Goal: Task Accomplishment & Management: Complete application form

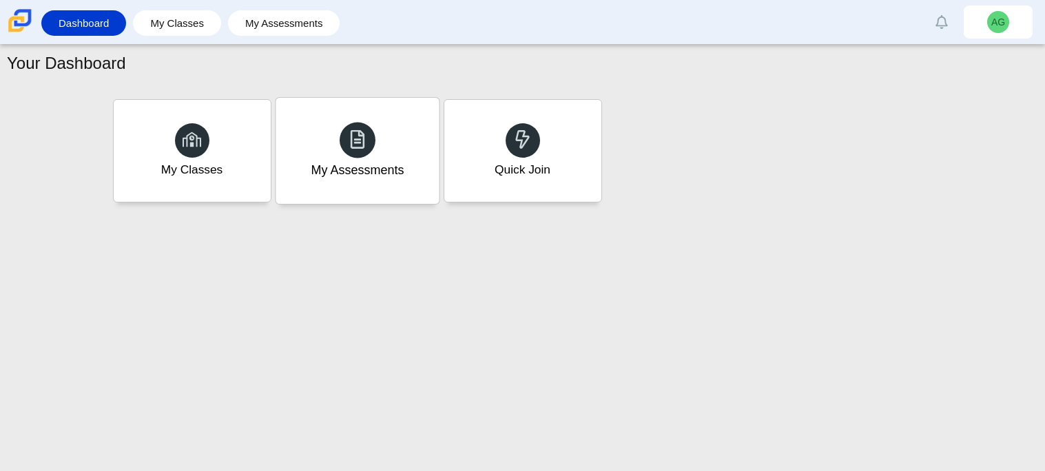
click at [369, 185] on div "My Assessments" at bounding box center [357, 151] width 163 height 106
click at [240, 209] on div "Your Dashboard My Classes My Assessments Quick Join" at bounding box center [522, 258] width 1045 height 427
click at [487, 186] on div "Quick Join" at bounding box center [522, 151] width 163 height 106
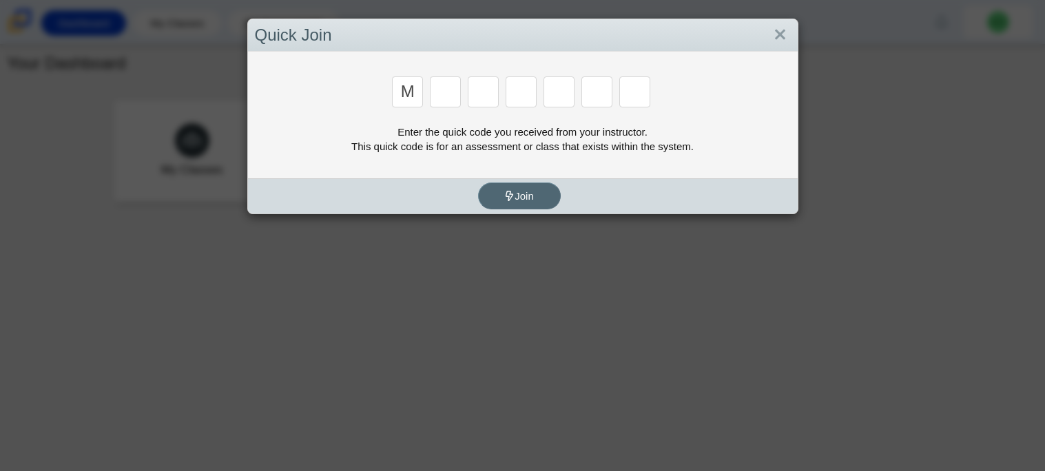
type input "m"
type input "7"
type input "e"
type input "3"
type input "e"
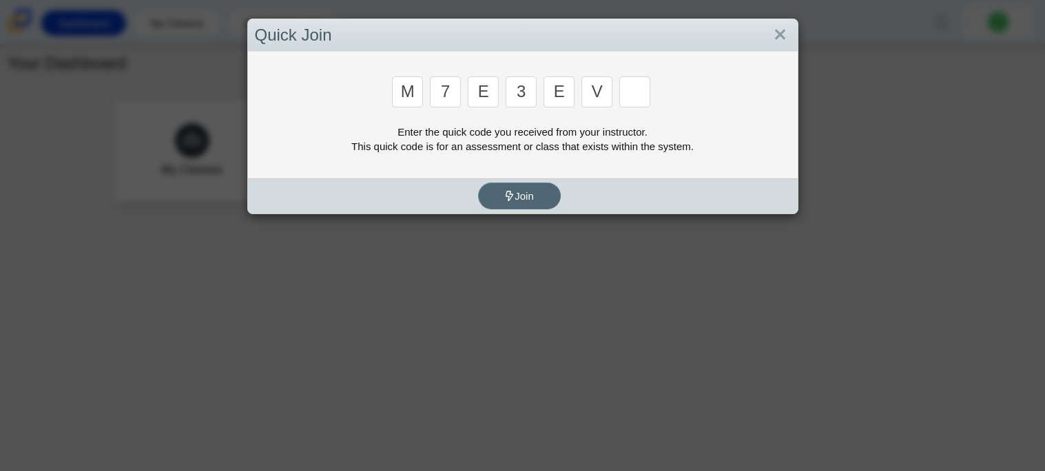
type input "v"
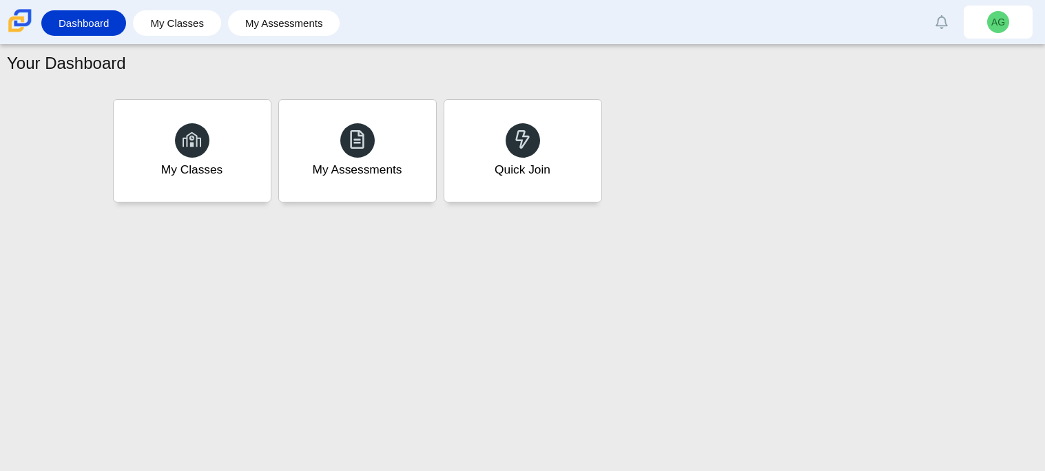
type input "w"
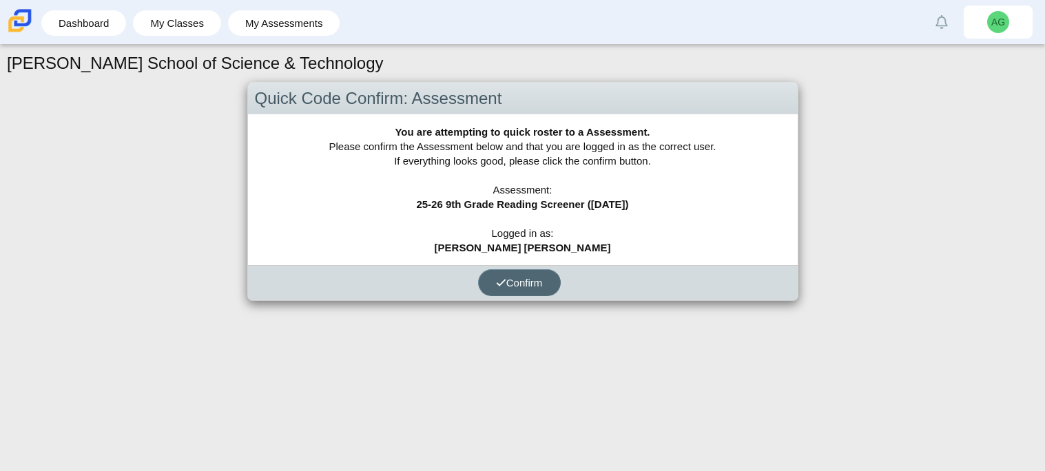
click at [524, 278] on span "Confirm" at bounding box center [519, 283] width 47 height 12
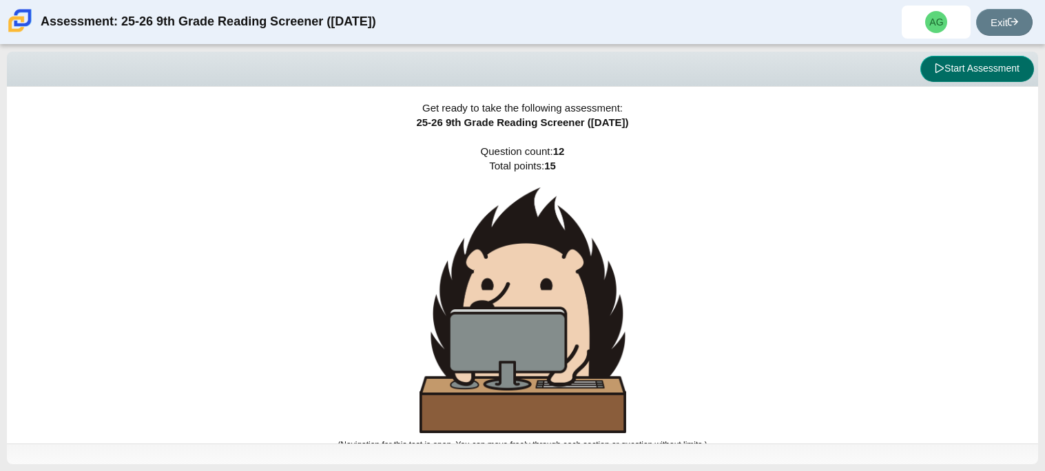
click at [969, 69] on button "Start Assessment" at bounding box center [978, 69] width 114 height 26
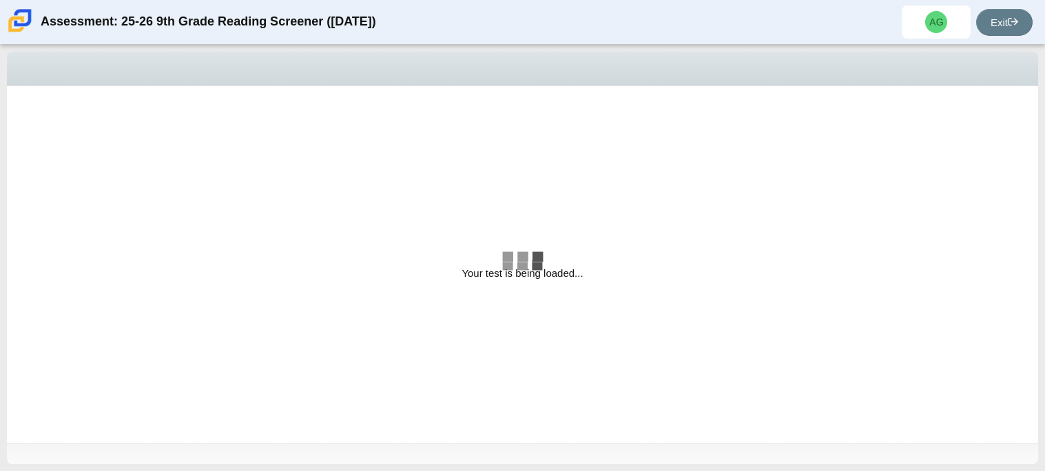
select select "ccc5b315-3c7c-471c-bf90-f22c8299c798"
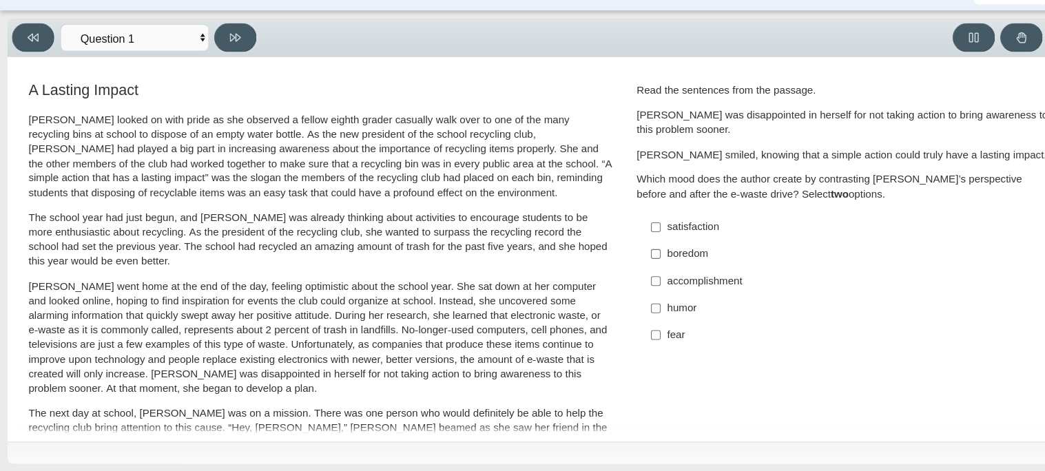
click at [631, 345] on div "fear" at bounding box center [792, 345] width 348 height 14
click at [612, 345] on input "fear fear" at bounding box center [607, 345] width 9 height 25
checkbox input "true"
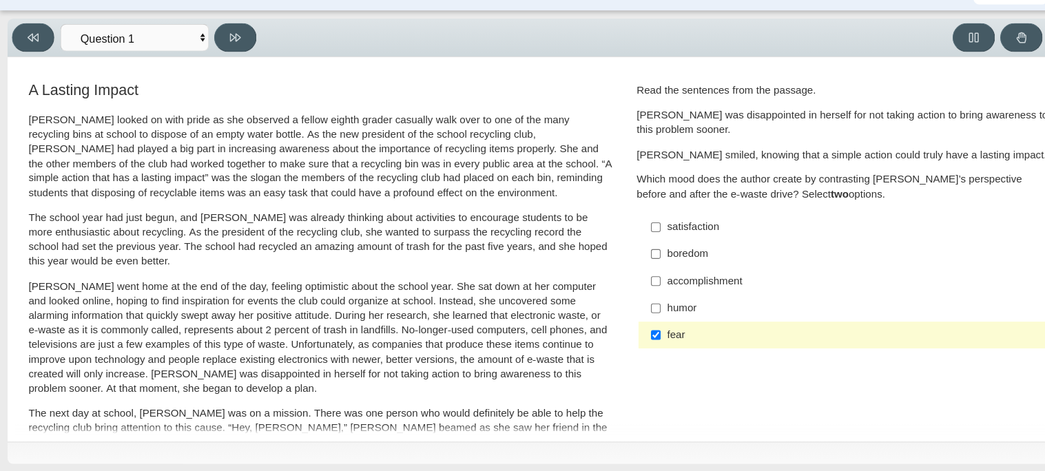
click at [642, 282] on label "boredom boredom" at bounding box center [782, 270] width 378 height 25
click at [612, 282] on input "boredom boredom" at bounding box center [607, 270] width 9 height 25
checkbox input "true"
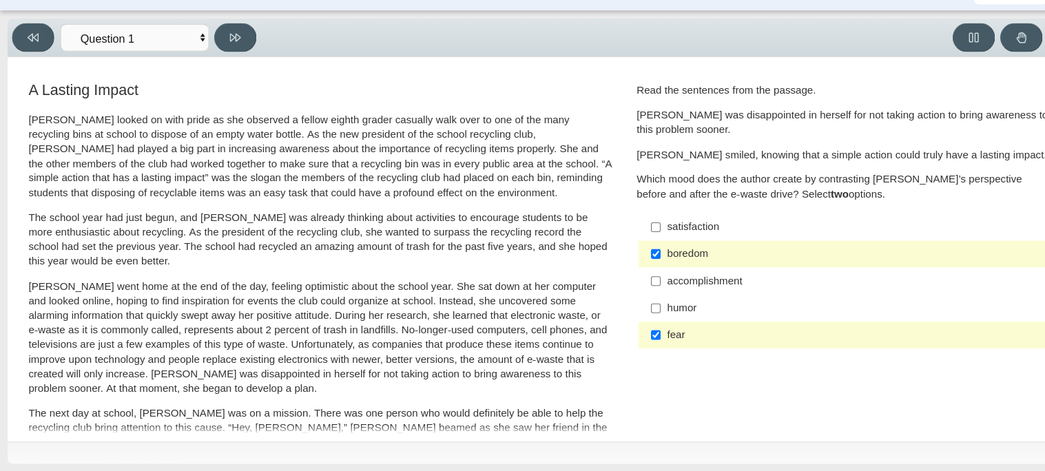
click at [643, 289] on div "accomplishment" at bounding box center [792, 296] width 348 height 14
click at [612, 289] on input "accomplishment accomplishment" at bounding box center [607, 295] width 9 height 25
checkbox input "true"
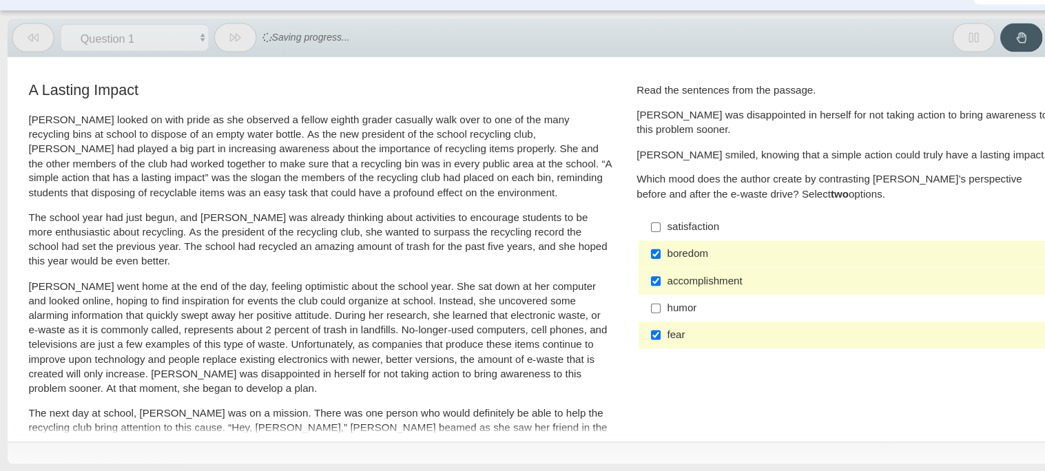
click at [640, 270] on div "boredom" at bounding box center [792, 270] width 348 height 14
click at [612, 270] on input "boredom boredom" at bounding box center [607, 270] width 9 height 25
checkbox input "false"
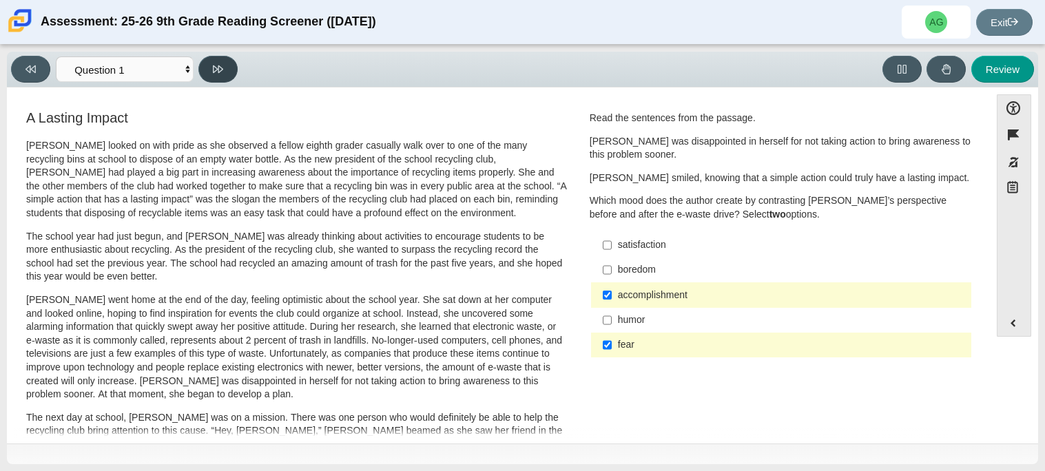
click at [231, 72] on button at bounding box center [217, 69] width 39 height 27
select select "0ff64528-ffd7-428d-b192-babfaadd44e8"
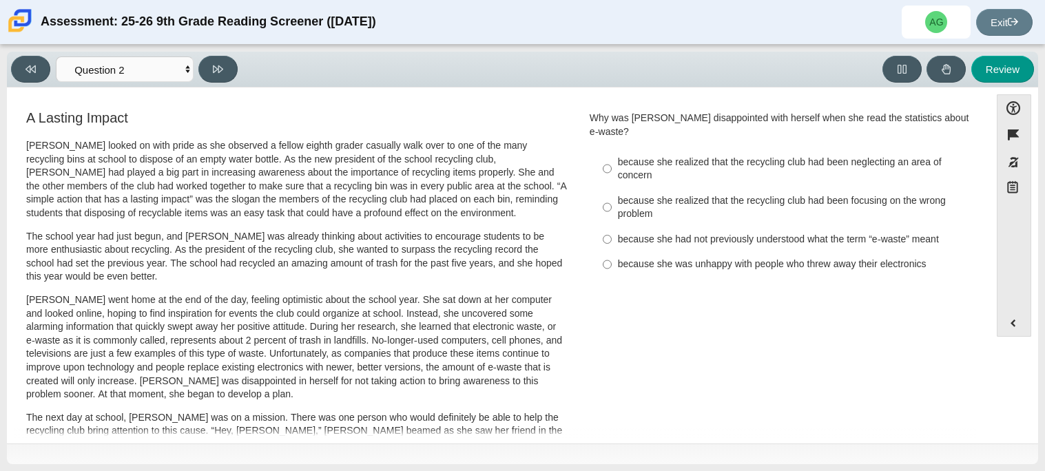
click at [645, 160] on div "because she realized that the recycling club had been neglecting an area of con…" at bounding box center [792, 169] width 348 height 27
click at [612, 160] on input "because she realized that the recycling club had been neglecting an area of con…" at bounding box center [607, 169] width 9 height 39
radio input "true"
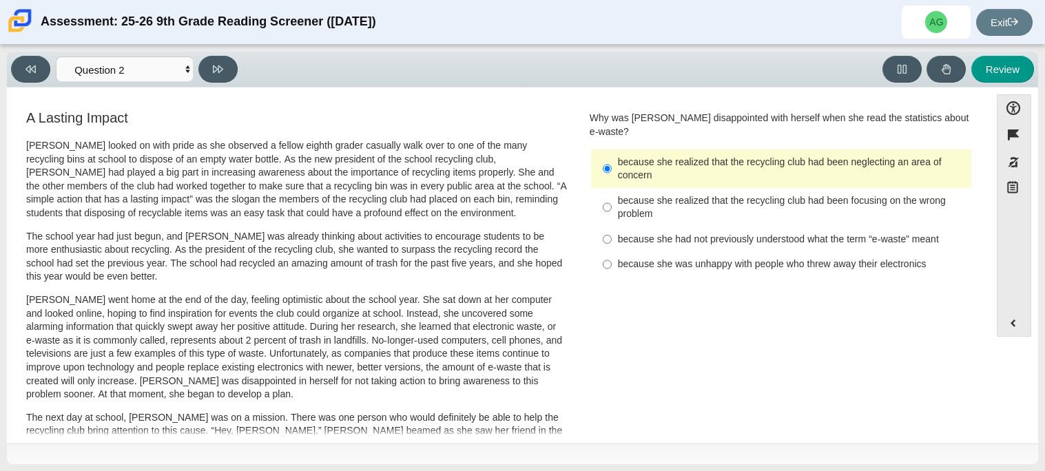
click at [625, 269] on div "Question Why was Scarlett disappointed with herself when she read the statistic…" at bounding box center [782, 197] width 404 height 178
click at [618, 258] on div "because she was unhappy with people who threw away their electronics" at bounding box center [792, 265] width 348 height 14
click at [612, 252] on input "because she was unhappy with people who threw away their electronics because sh…" at bounding box center [607, 264] width 9 height 25
radio input "true"
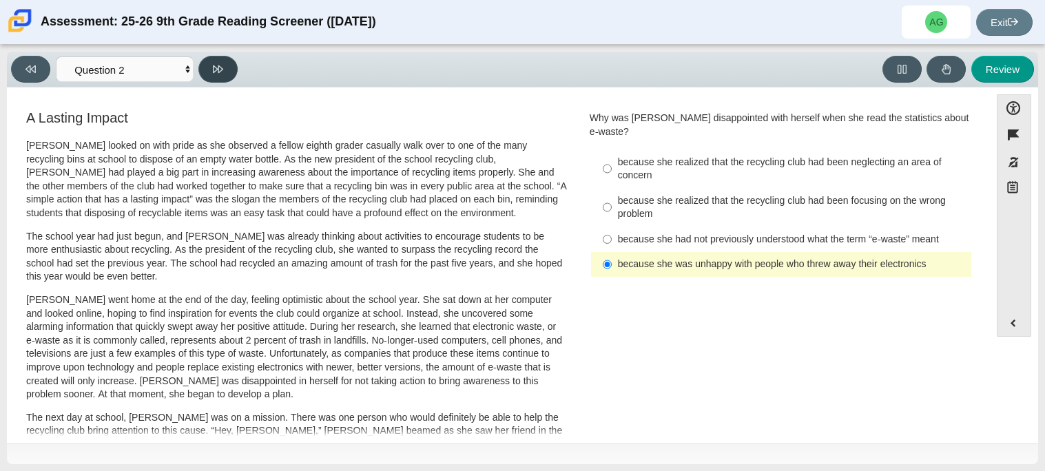
click at [203, 59] on button at bounding box center [217, 69] width 39 height 27
select select "7ce3d843-6974-4858-901c-1ff39630e843"
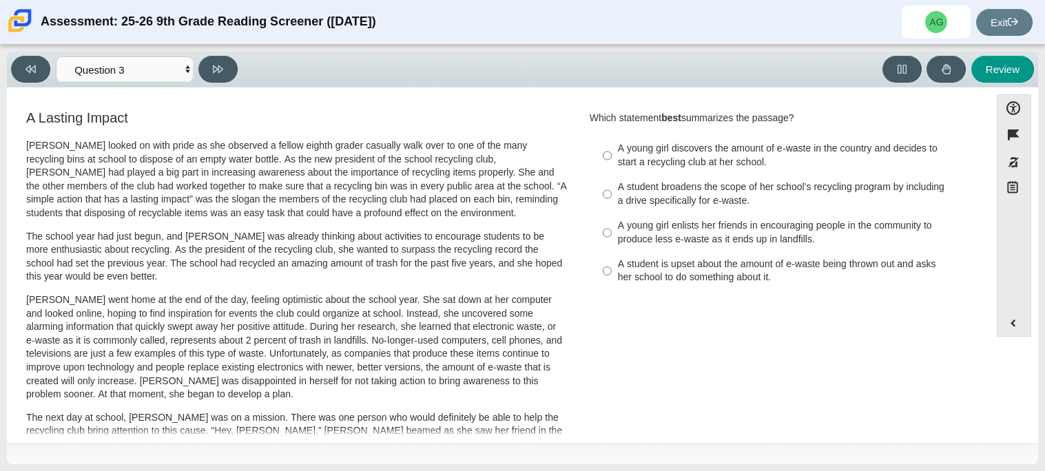
click at [678, 165] on div "A young girl discovers the amount of e-waste in the country and decides to star…" at bounding box center [792, 155] width 348 height 27
click at [612, 165] on input "A young girl discovers the amount of e-waste in the country and decides to star…" at bounding box center [607, 155] width 9 height 39
radio input "true"
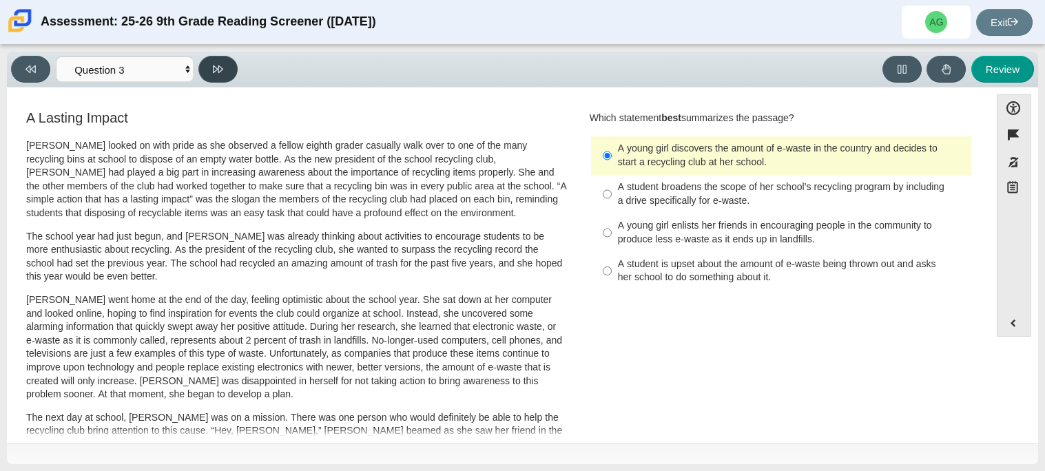
click at [235, 68] on button at bounding box center [217, 69] width 39 height 27
select select "ca9ea0f1-49c5-4bd1-83b0-472c18652b42"
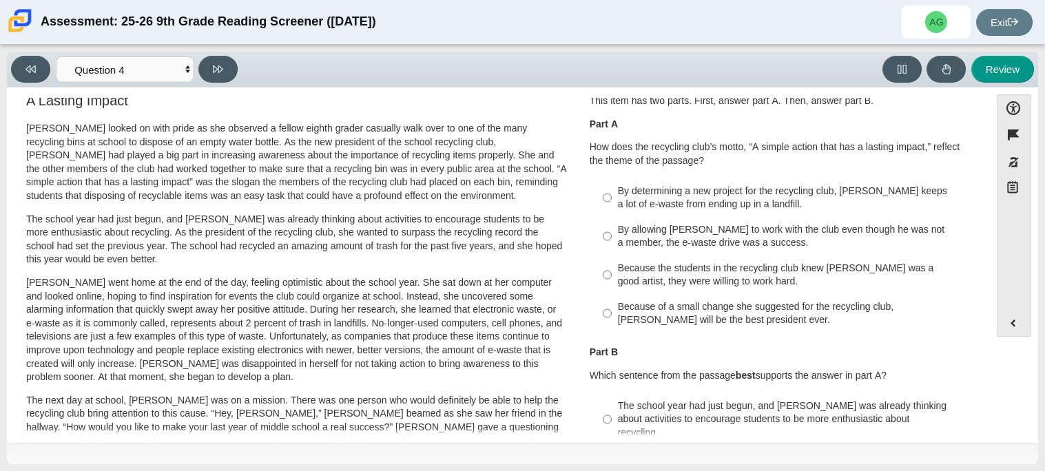
scroll to position [26, 0]
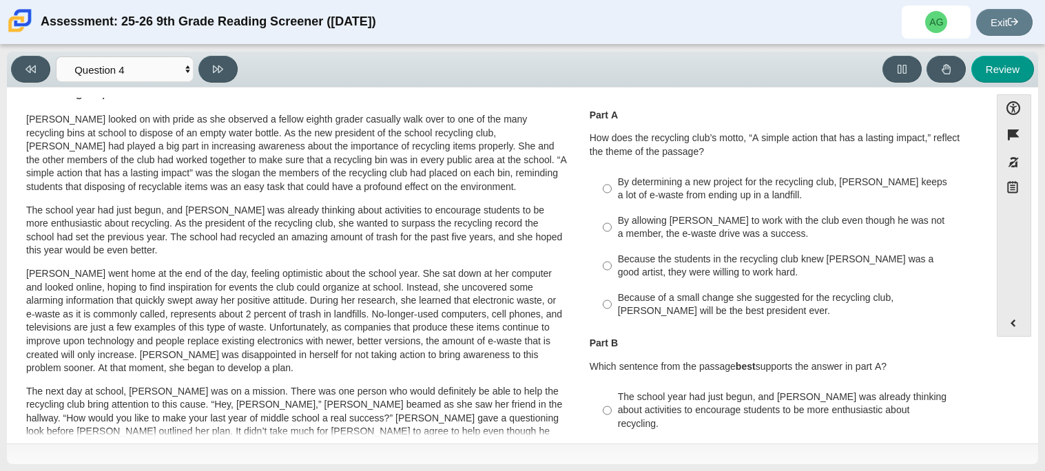
click at [883, 312] on div "Because of a small change she suggested for the recycling club, Scarlett will b…" at bounding box center [792, 304] width 348 height 27
click at [612, 312] on input "Because of a small change she suggested for the recycling club, Scarlett will b…" at bounding box center [607, 304] width 9 height 39
radio input "true"
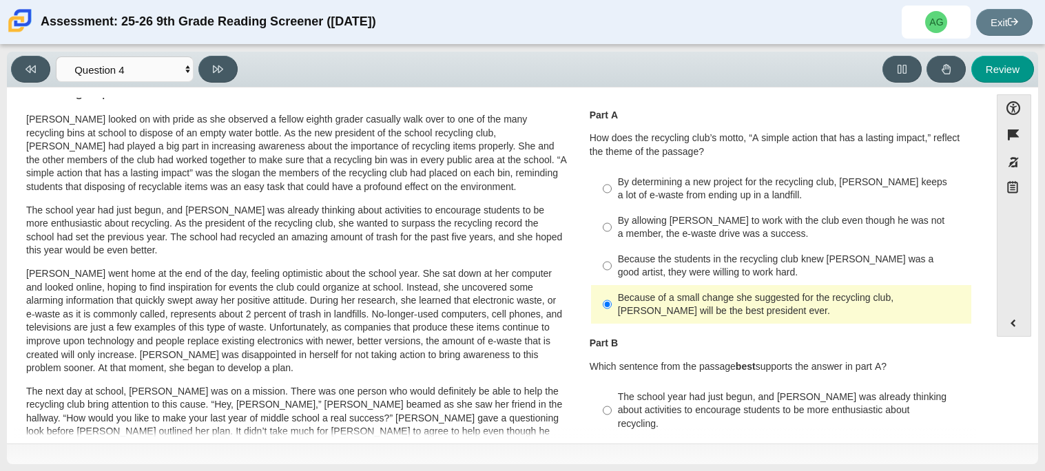
click at [710, 306] on div "Because of a small change she suggested for the recycling club, Scarlett will b…" at bounding box center [792, 304] width 348 height 27
click at [612, 306] on input "Because of a small change she suggested for the recycling club, Scarlett will b…" at bounding box center [607, 304] width 9 height 39
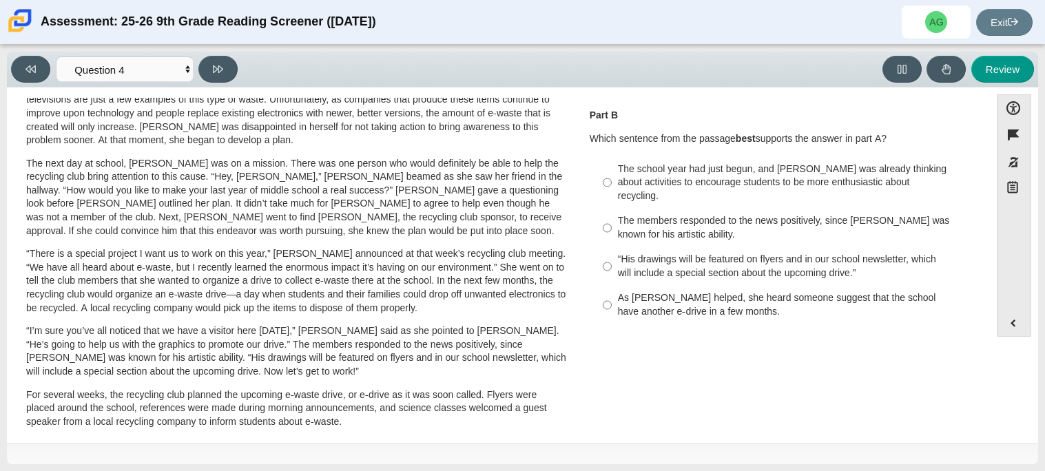
scroll to position [0, 0]
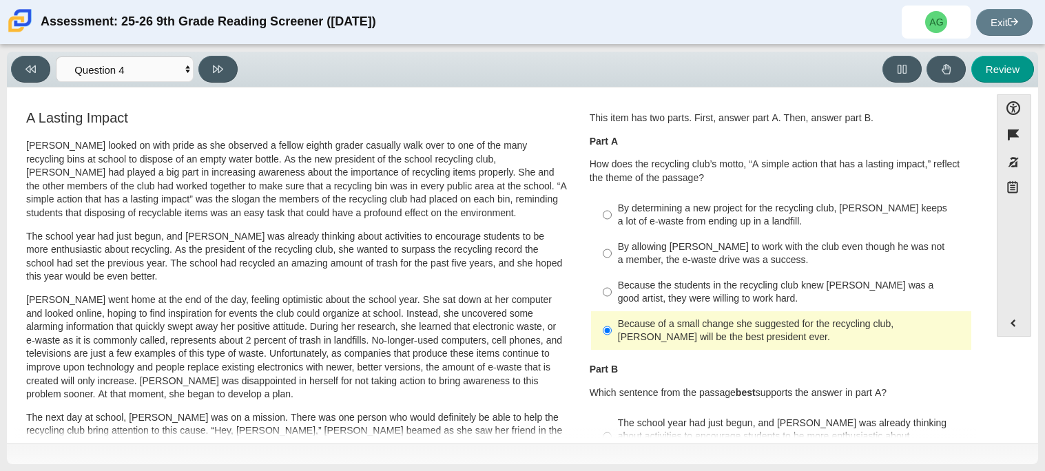
click at [711, 216] on div "By determining a new project for the recycling club, Scarlett keeps a lot of e-…" at bounding box center [792, 215] width 348 height 27
click at [612, 216] on input "By determining a new project for the recycling club, Scarlett keeps a lot of e-…" at bounding box center [607, 215] width 9 height 39
radio input "true"
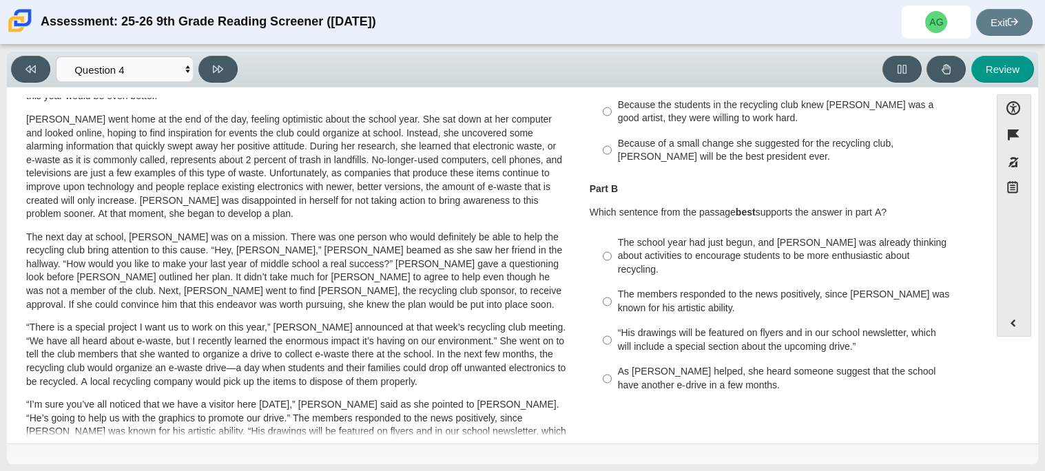
scroll to position [183, 0]
click at [717, 242] on div "The school year had just begun, and Scarlett was already thinking about activit…" at bounding box center [792, 254] width 348 height 41
click at [612, 242] on input "The school year had just begun, and Scarlett was already thinking about activit…" at bounding box center [607, 254] width 9 height 52
radio input "true"
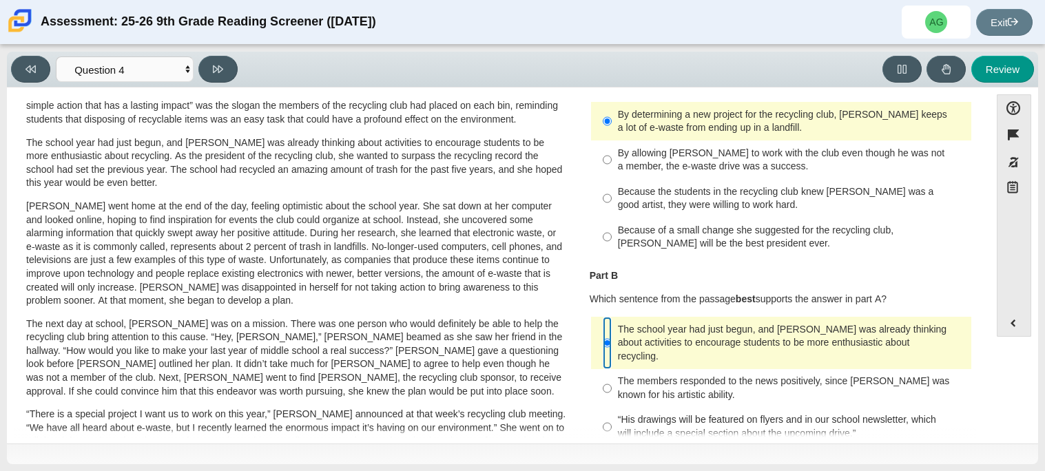
scroll to position [93, 0]
click at [711, 152] on div "By allowing Juan Carlos to work with the club even though he was not a member, …" at bounding box center [792, 160] width 348 height 27
click at [612, 152] on input "By allowing Juan Carlos to work with the club even though he was not a member, …" at bounding box center [607, 160] width 9 height 39
radio input "true"
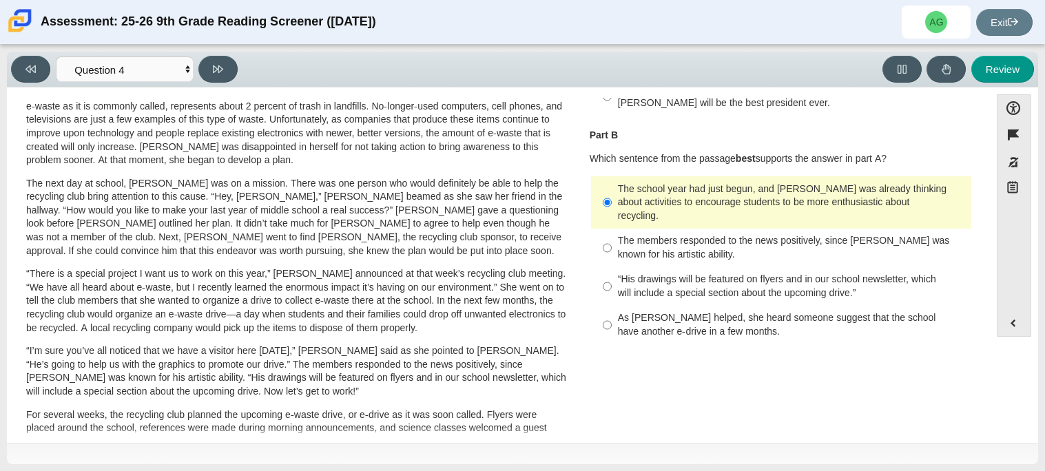
scroll to position [258, 0]
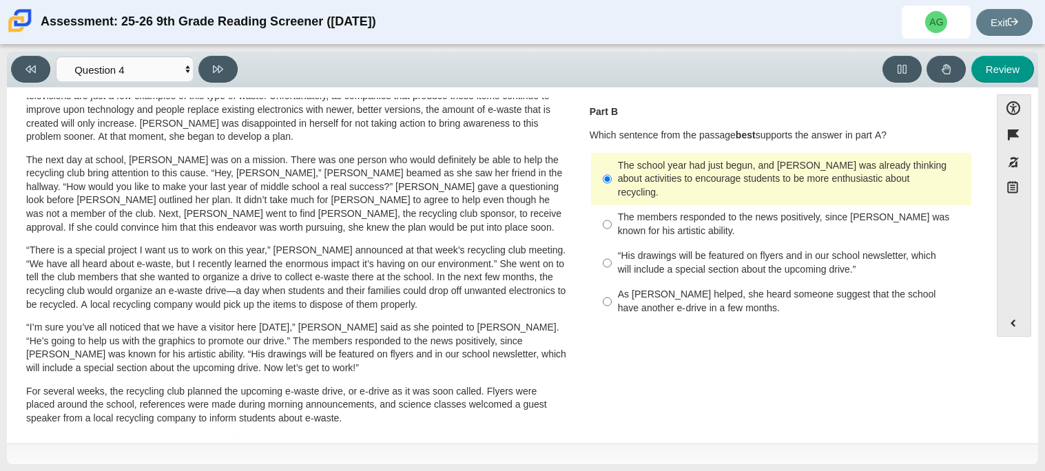
click at [708, 214] on div "The members responded to the news positively, since Juan Carlos was known for h…" at bounding box center [792, 224] width 348 height 27
click at [612, 214] on input "The members responded to the news positively, since Juan Carlos was known for h…" at bounding box center [607, 224] width 9 height 39
radio input "true"
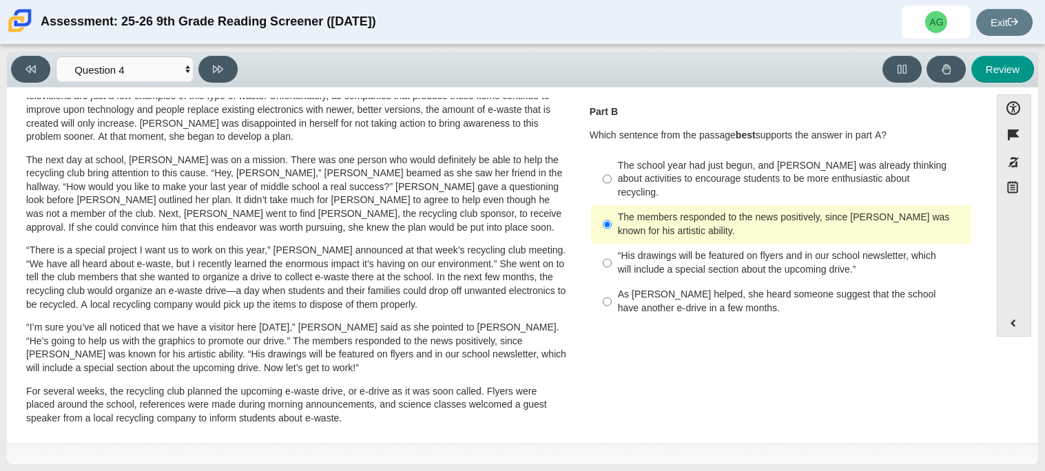
click at [721, 254] on div "“His drawings will be featured on flyers and in our school newsletter, which wi…" at bounding box center [792, 262] width 348 height 27
click at [612, 254] on input "“His drawings will be featured on flyers and in our school newsletter, which wi…" at bounding box center [607, 263] width 9 height 39
radio input "true"
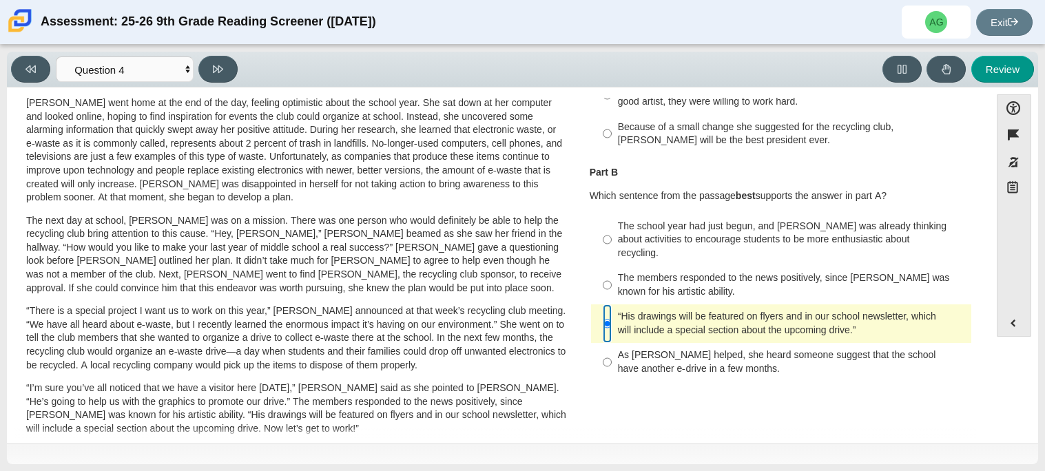
scroll to position [239, 0]
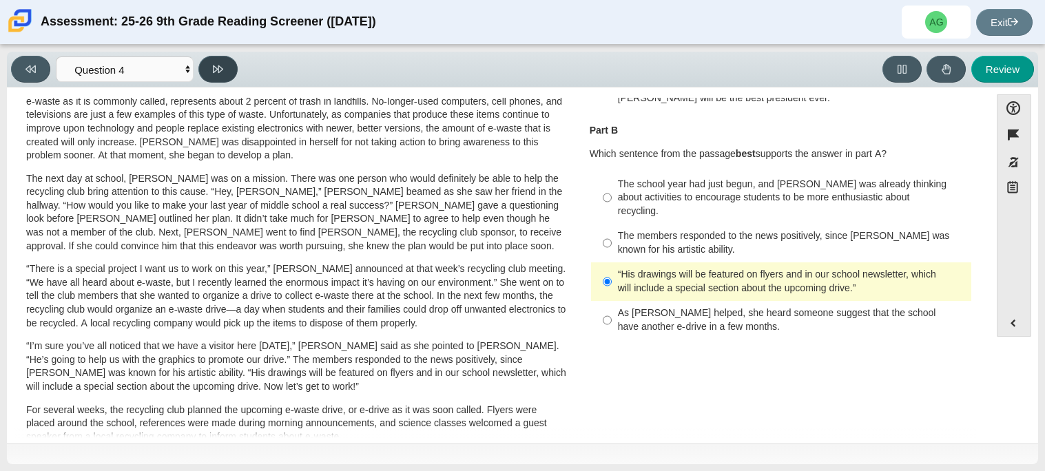
click at [224, 61] on button at bounding box center [217, 69] width 39 height 27
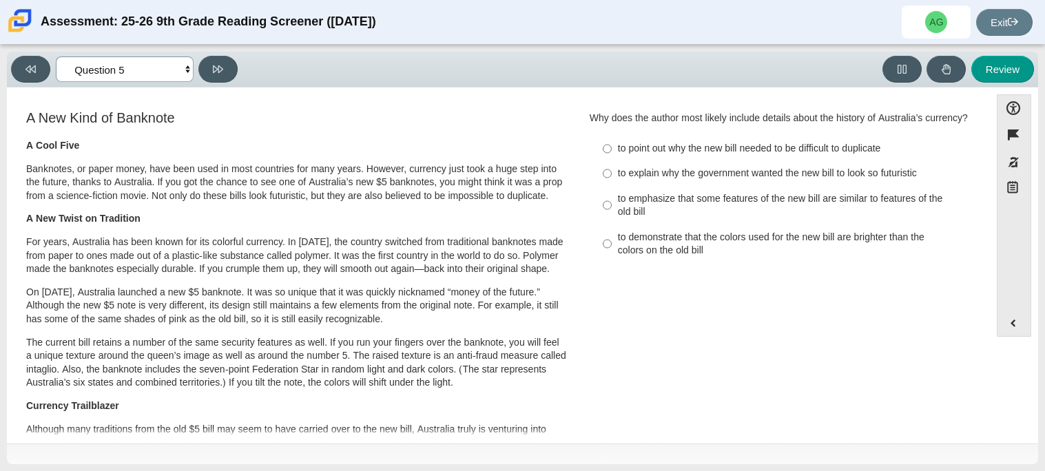
click at [164, 73] on select "Questions Question 1 Question 2 Question 3 Question 4 Question 5 Question 6 Que…" at bounding box center [125, 69] width 138 height 25
click at [56, 57] on select "Questions Question 1 Question 2 Question 3 Question 4 Question 5 Question 6 Que…" at bounding box center [125, 69] width 138 height 25
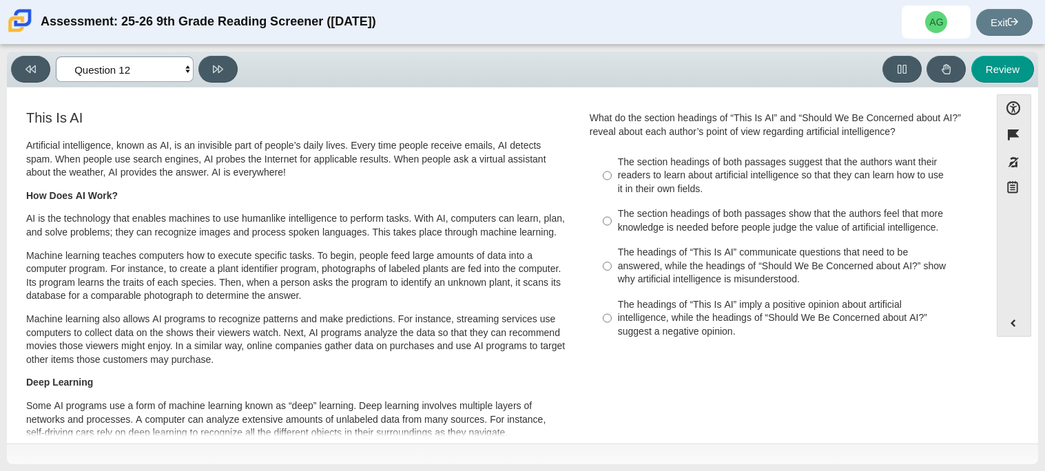
click at [96, 57] on select "Questions Question 1 Question 2 Question 3 Question 4 Question 5 Question 6 Que…" at bounding box center [125, 69] width 138 height 25
select select "e41f1a79-e29f-4095-8030-a53364015bed"
click at [56, 57] on select "Questions Question 1 Question 2 Question 3 Question 4 Question 5 Question 6 Que…" at bounding box center [125, 69] width 138 height 25
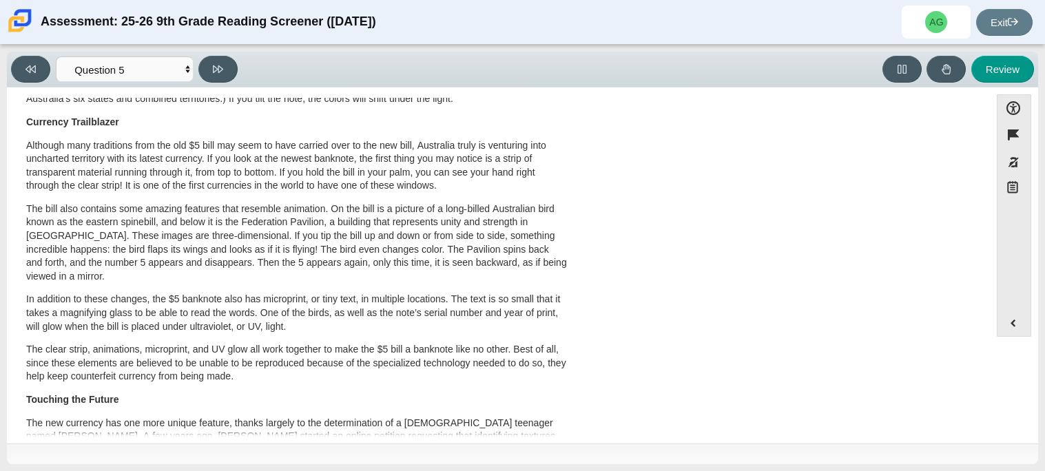
scroll to position [0, 0]
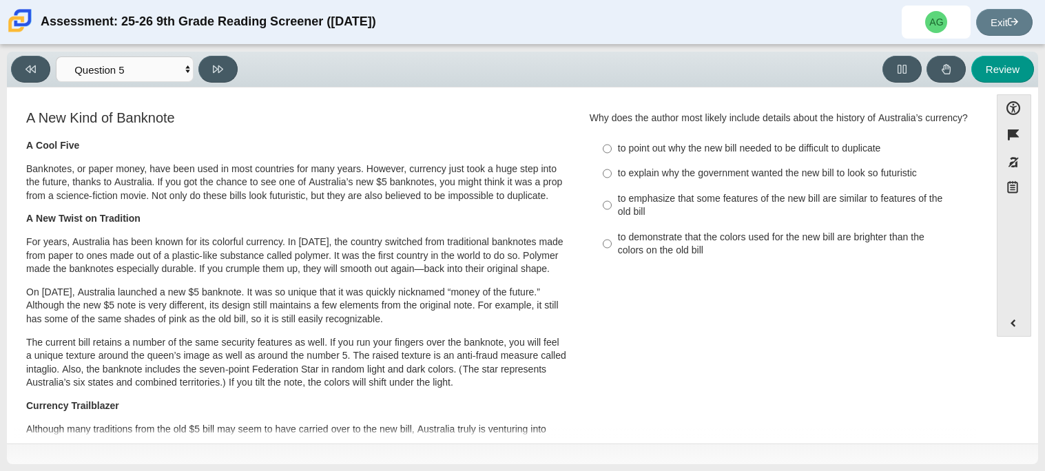
click at [686, 174] on div "to explain why the government wanted the new bill to look so futuristic" at bounding box center [792, 174] width 348 height 14
click at [612, 174] on input "to explain why the government wanted the new bill to look so futuristic to expl…" at bounding box center [607, 173] width 9 height 25
radio input "true"
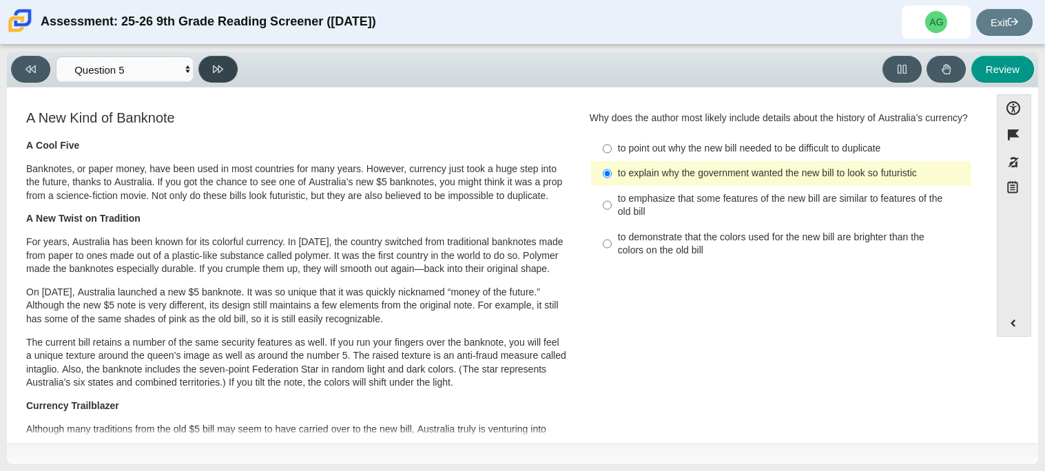
click at [225, 70] on button at bounding box center [217, 69] width 39 height 27
select select "69146e31-7b3d-4a3e-9ce6-f30c24342ae0"
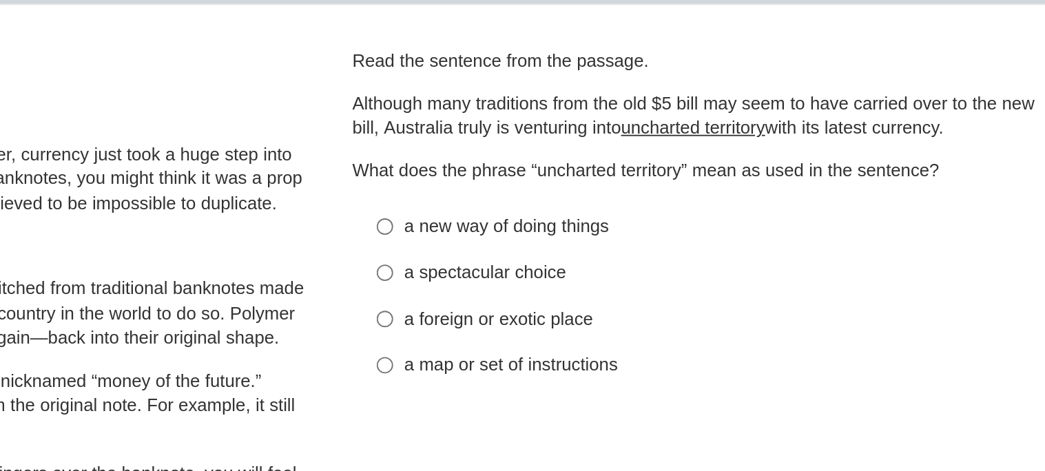
click at [695, 259] on div "a foreign or exotic place" at bounding box center [792, 259] width 348 height 14
click at [612, 259] on input "a foreign or exotic place a foreign or exotic place" at bounding box center [607, 258] width 9 height 25
radio input "true"
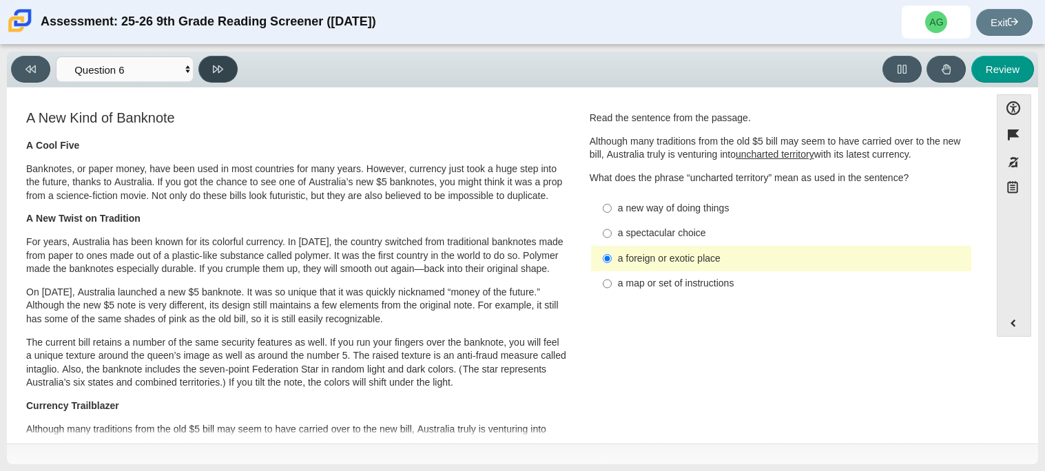
click at [214, 72] on icon at bounding box center [218, 69] width 10 height 10
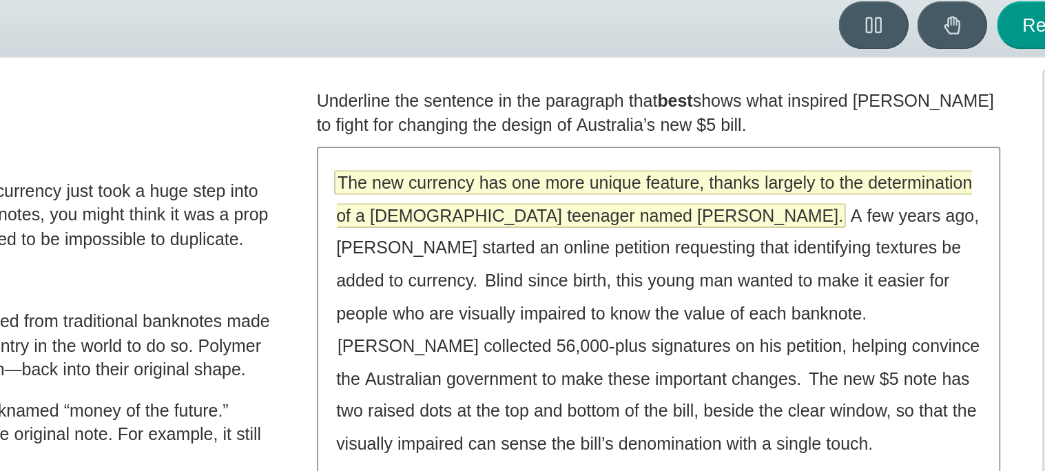
scroll to position [10, 0]
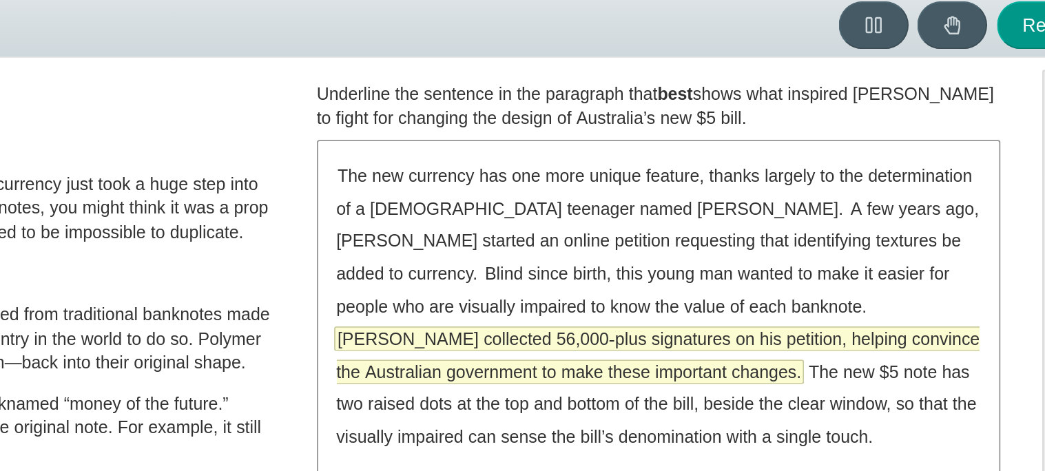
click at [762, 239] on span "McLeod collected 56,000-plus signatures on his petition, helping convince the A…" at bounding box center [781, 254] width 361 height 31
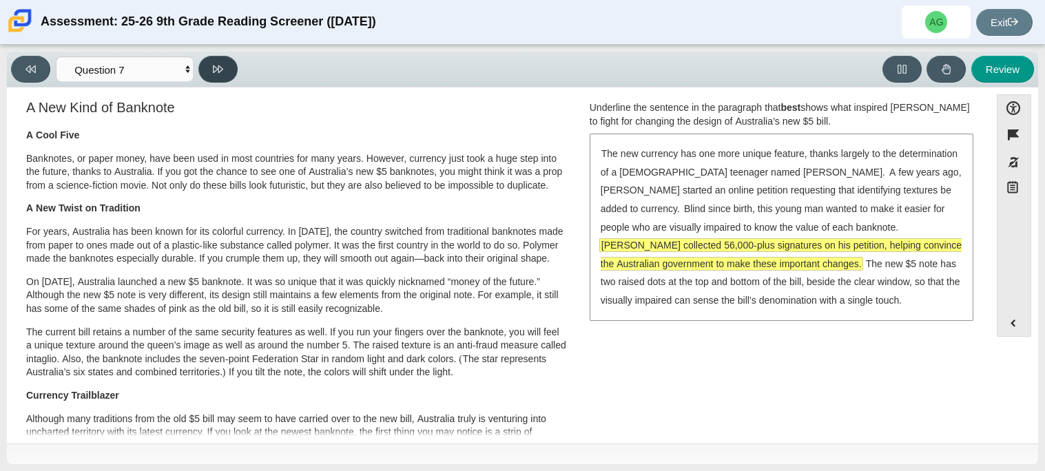
click at [234, 68] on button at bounding box center [217, 69] width 39 height 27
select select "ea8338c2-a6a3-418e-a305-2b963b54a290"
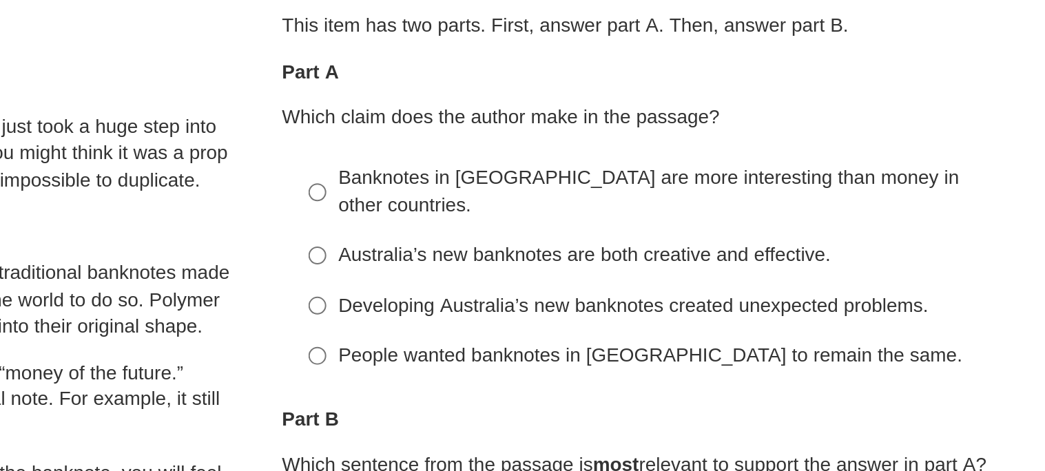
click at [804, 227] on div "Australia’s new banknotes are both creative and effective." at bounding box center [792, 234] width 348 height 14
click at [612, 221] on input "Australia’s new banknotes are both creative and effective. Australia’s new bank…" at bounding box center [607, 233] width 9 height 25
radio input "true"
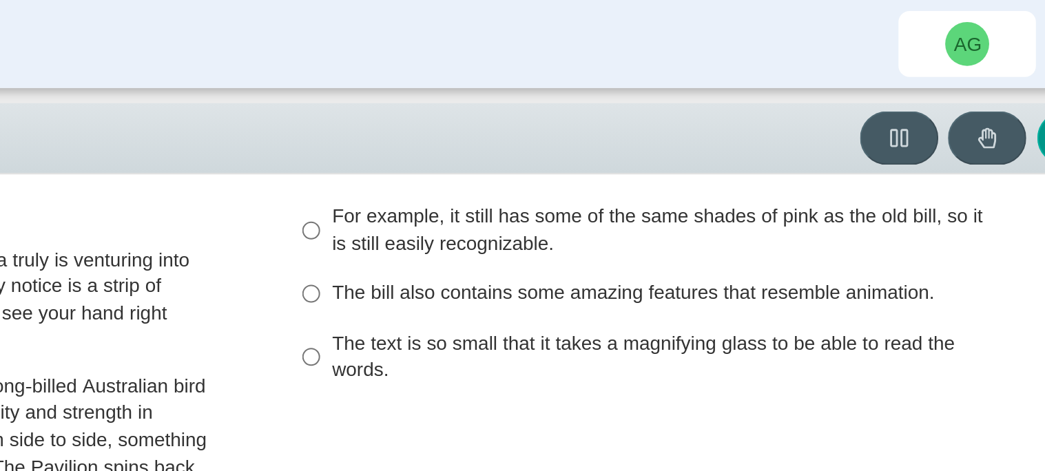
scroll to position [294, 0]
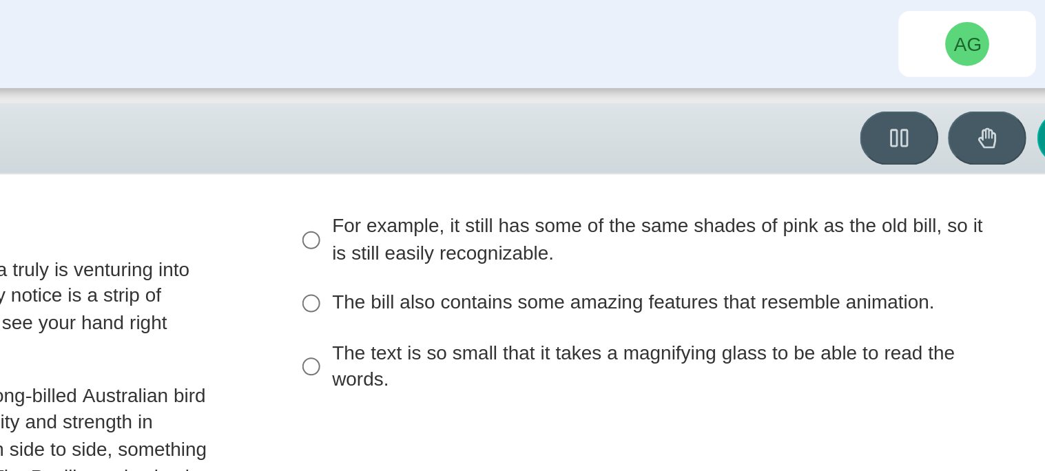
click at [751, 145] on div "The bill also contains some amazing features that resemble animation." at bounding box center [792, 152] width 348 height 14
click at [612, 140] on input "The bill also contains some amazing features that resemble animation. The bill …" at bounding box center [607, 152] width 9 height 25
radio input "true"
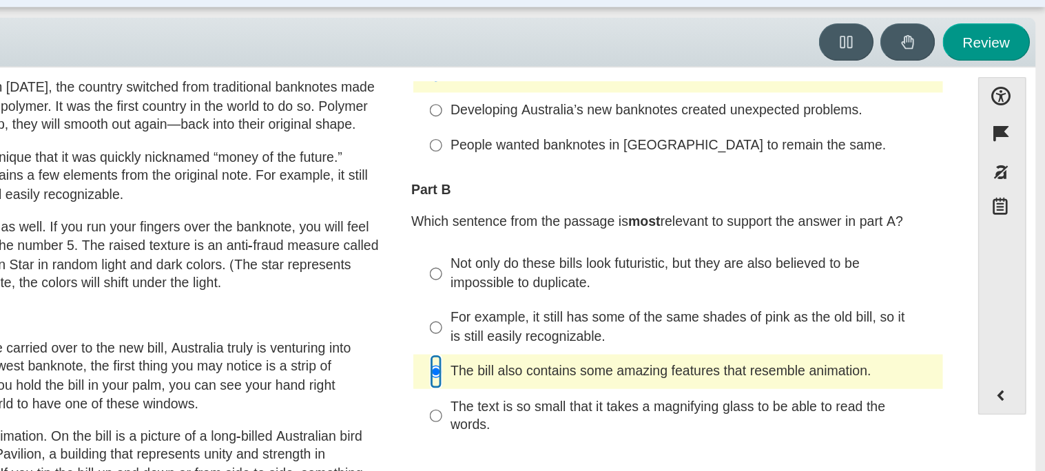
scroll to position [0, 0]
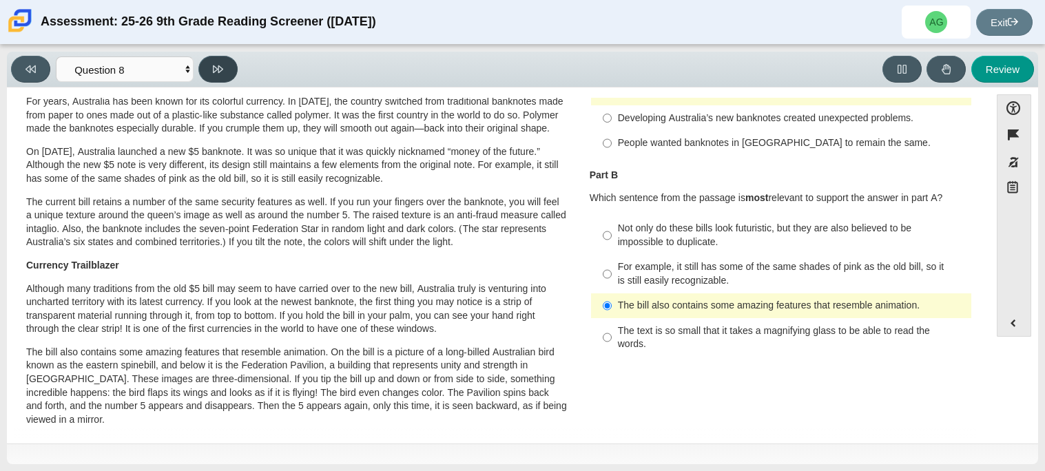
click at [220, 75] on button at bounding box center [217, 69] width 39 height 27
select select "89f058d6-b15c-4ef5-a4b3-fdaffb8868b6"
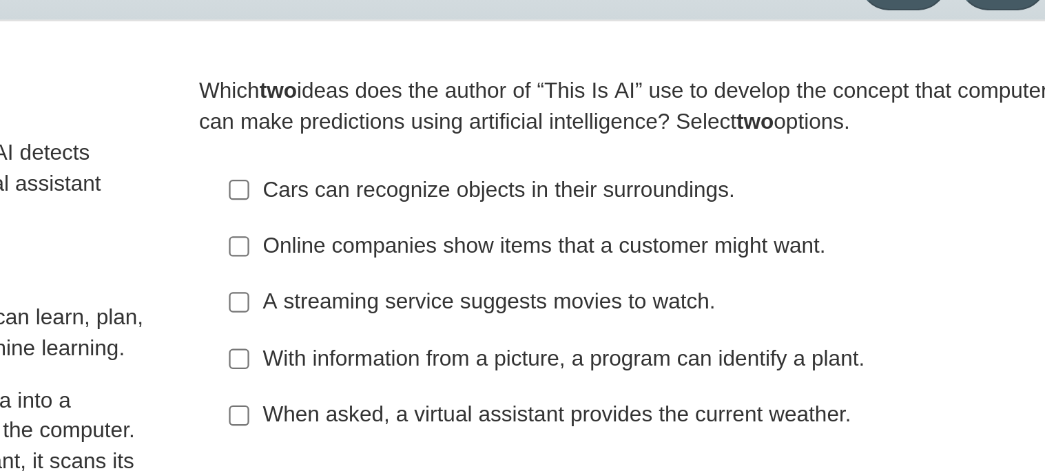
click at [768, 260] on div "When asked, a virtual assistant provides the current weather." at bounding box center [792, 263] width 348 height 14
click at [612, 260] on input "When asked, a virtual assistant provides the current weather. When asked, a vir…" at bounding box center [607, 262] width 9 height 25
checkbox input "true"
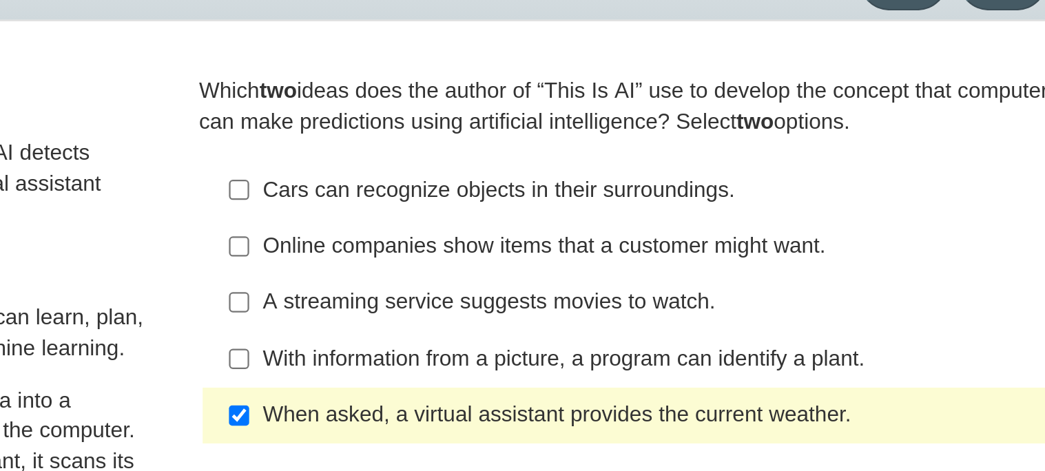
click at [755, 170] on label "Cars can recognize objects in their surroundings. Cars can recognize objects in…" at bounding box center [782, 162] width 378 height 25
click at [612, 170] on input "Cars can recognize objects in their surroundings. Cars can recognize objects in…" at bounding box center [607, 162] width 9 height 25
checkbox input "true"
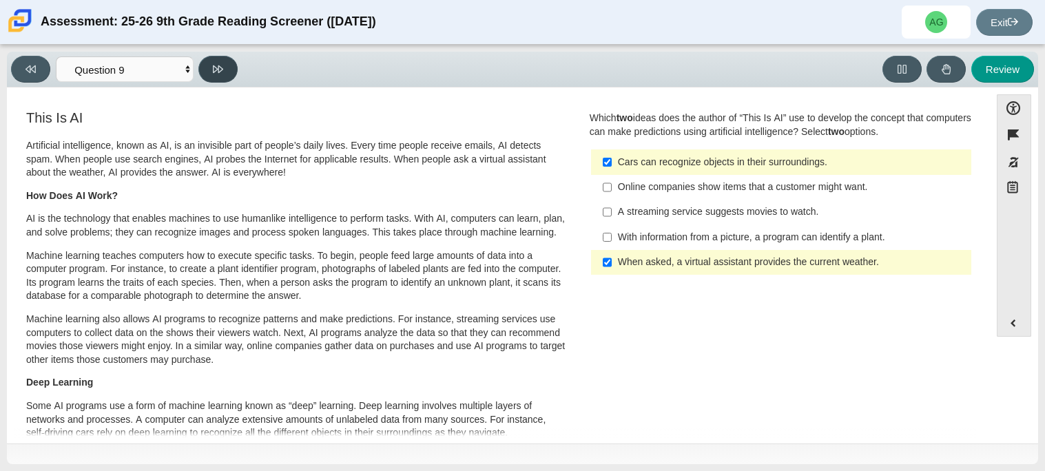
click at [201, 65] on button at bounding box center [217, 69] width 39 height 27
select select "cdf3c14e-a918-44d1-9b63-3db0fa81641e"
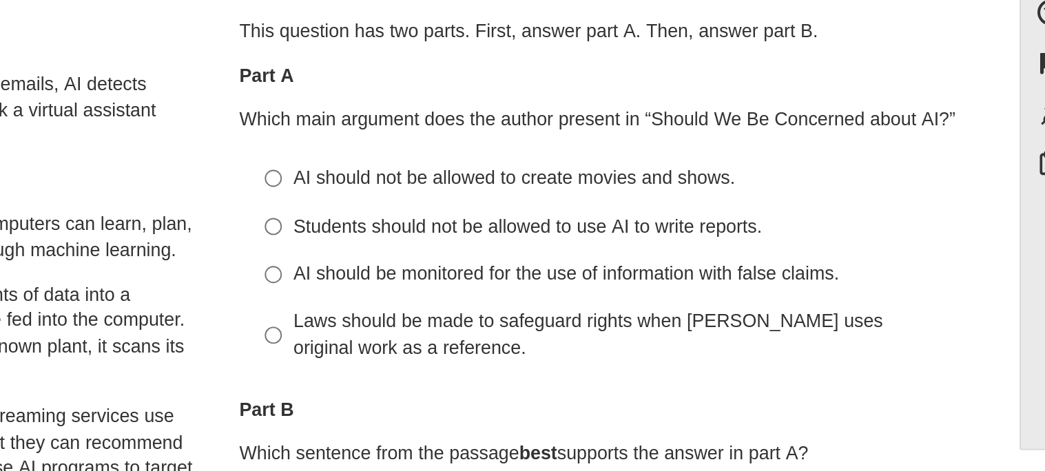
click at [669, 278] on div "Laws should be made to safeguard rights when AI uses original work as a referen…" at bounding box center [792, 276] width 348 height 27
click at [612, 278] on input "Laws should be made to safeguard rights when AI uses original work as a referen…" at bounding box center [607, 277] width 9 height 39
radio input "true"
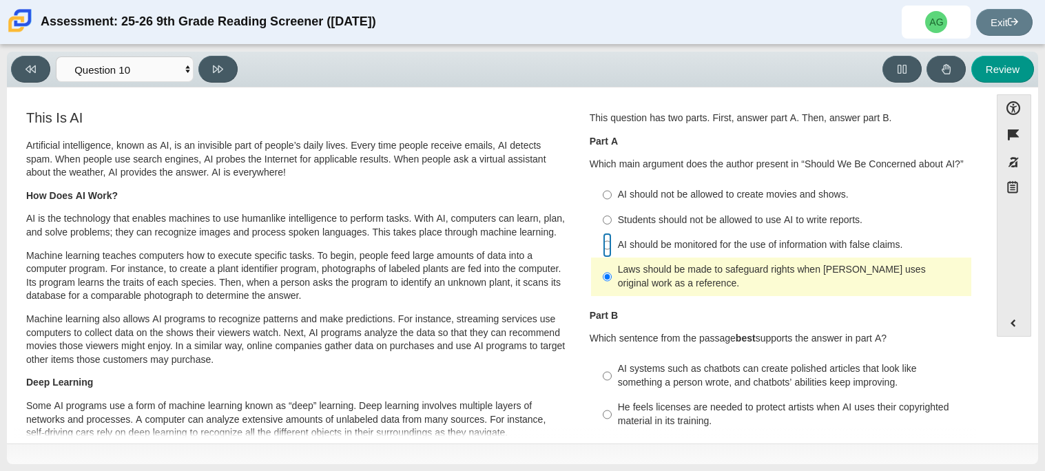
click at [603, 234] on input "AI should be monitored for the use of information with false claims. AI should …" at bounding box center [607, 245] width 9 height 25
radio input "true"
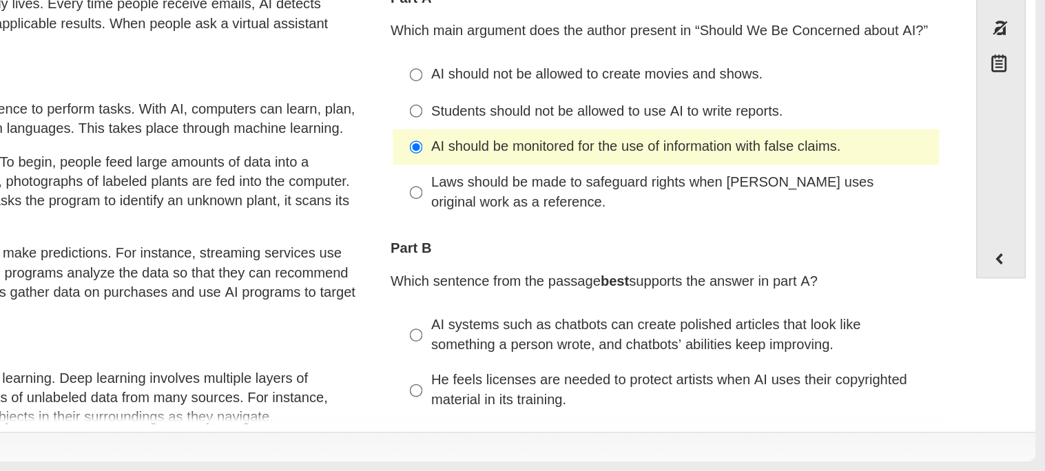
click at [793, 218] on div "Students should not be allowed to use AI to write reports." at bounding box center [792, 221] width 348 height 14
click at [612, 218] on input "Students should not be allowed to use AI to write reports. Students should not …" at bounding box center [607, 219] width 9 height 25
radio input "true"
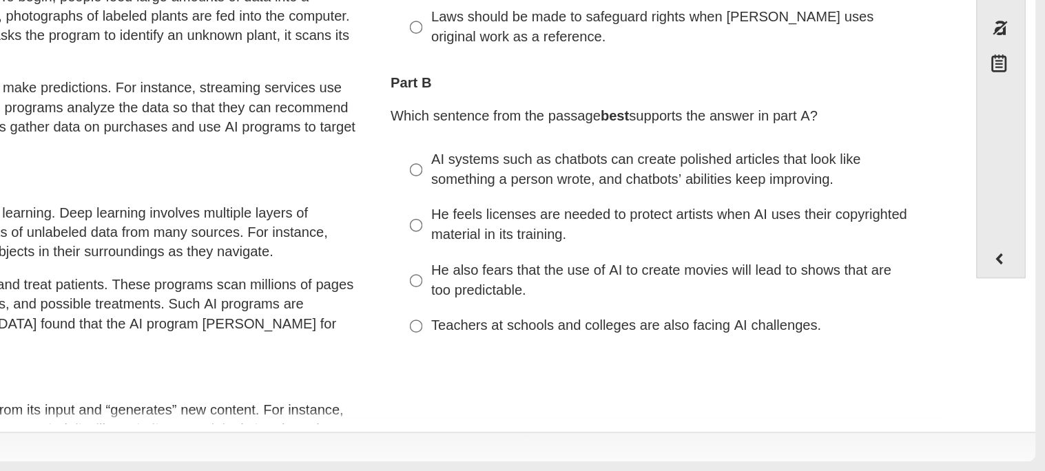
scroll to position [116, 0]
click at [772, 373] on div "Teachers at schools and colleges are also facing AI challenges." at bounding box center [792, 369] width 348 height 14
click at [612, 373] on input "Teachers at schools and colleges are also facing AI challenges. Teachers at sch…" at bounding box center [607, 369] width 9 height 25
radio input "true"
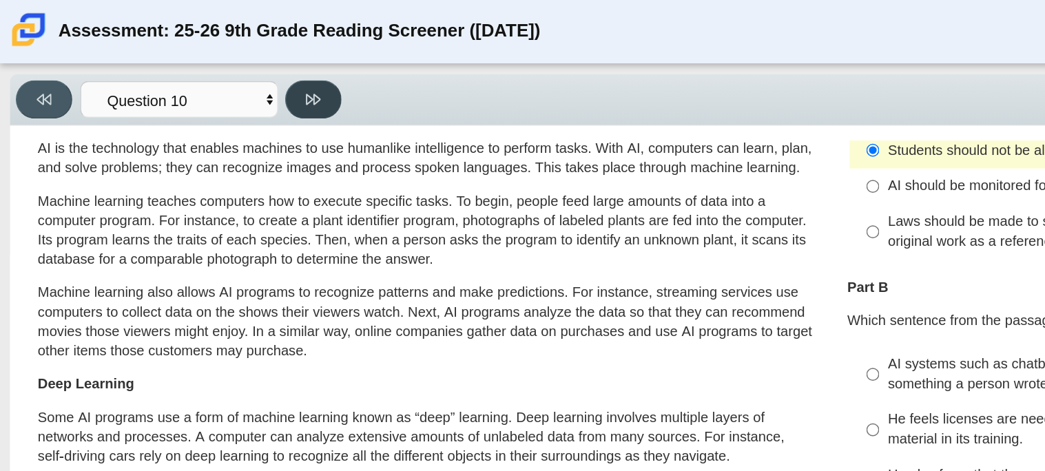
click at [198, 72] on button at bounding box center [217, 69] width 39 height 27
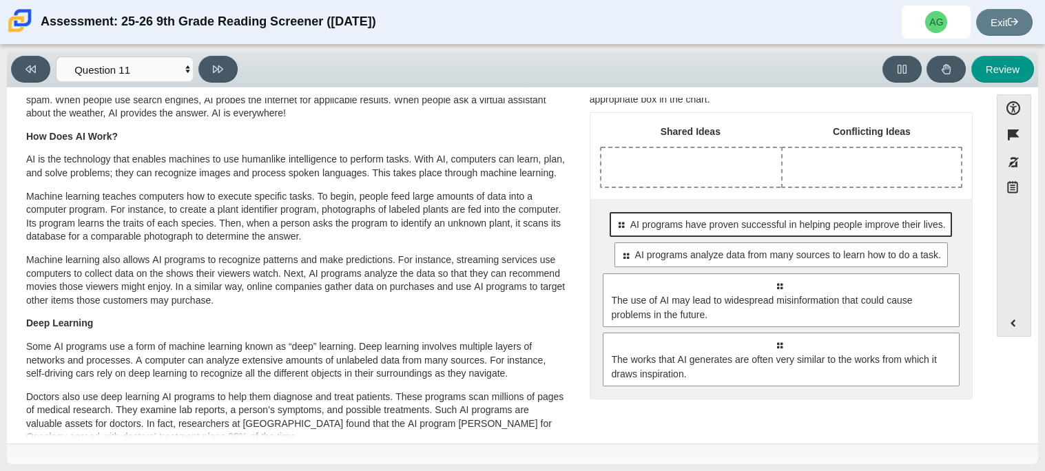
scroll to position [58, 0]
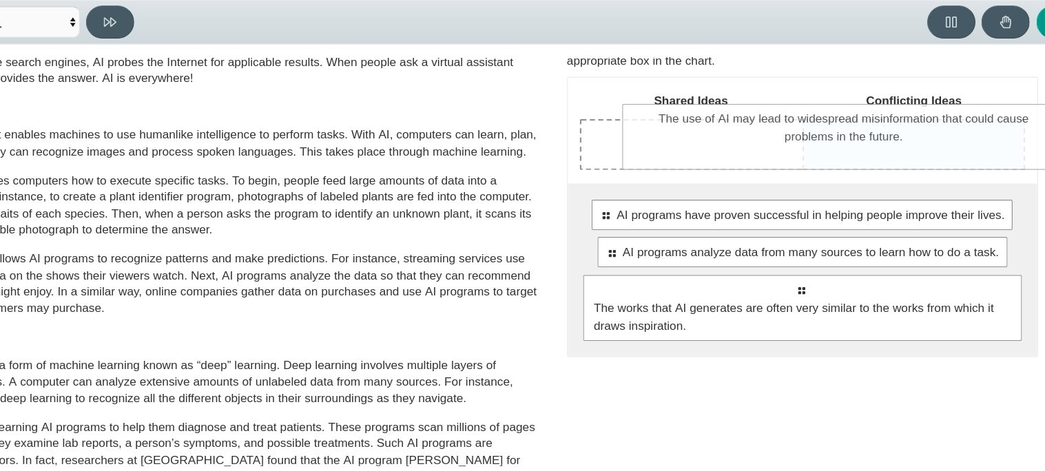
drag, startPoint x: 764, startPoint y: 316, endPoint x: 799, endPoint y: 176, distance: 143.6
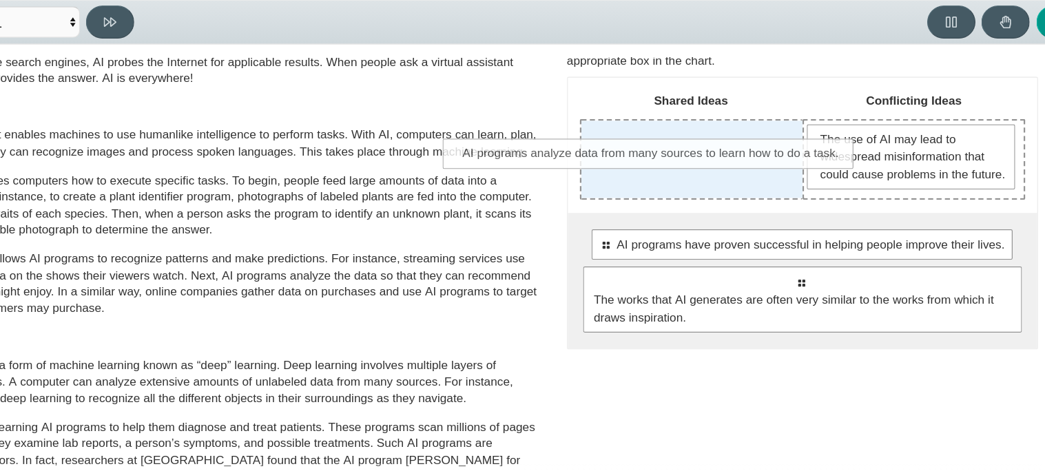
drag, startPoint x: 821, startPoint y: 302, endPoint x: 701, endPoint y: 184, distance: 168.1
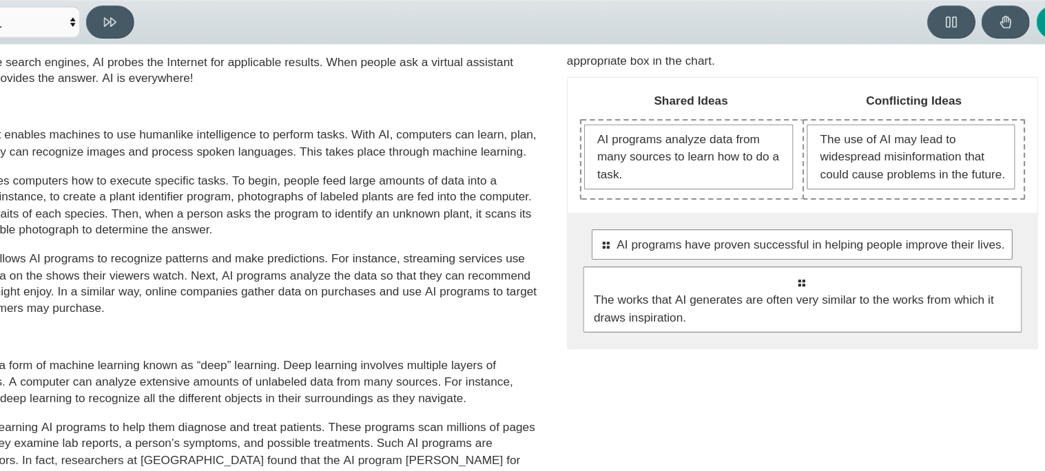
click at [727, 207] on div "AI programs analyze data from many sources to learn how to do a task." at bounding box center [692, 181] width 180 height 63
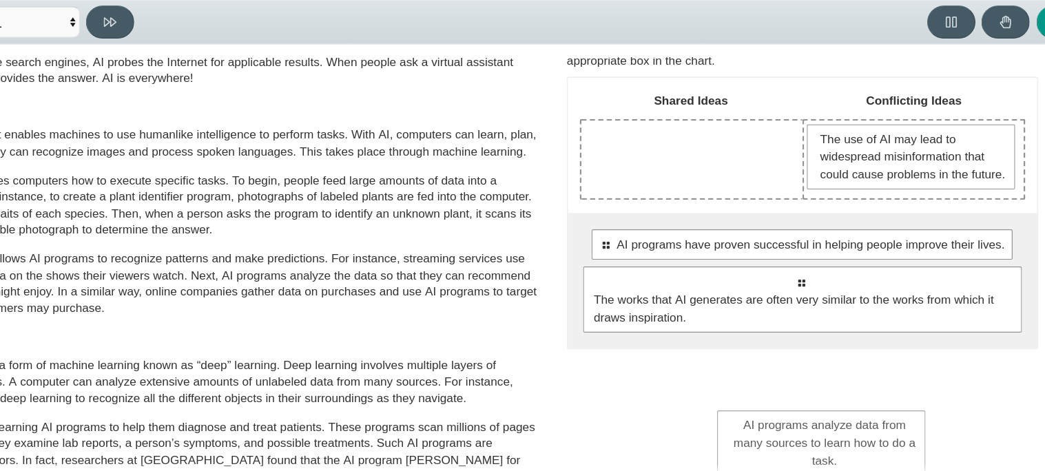
drag, startPoint x: 708, startPoint y: 163, endPoint x: 821, endPoint y: 398, distance: 260.1
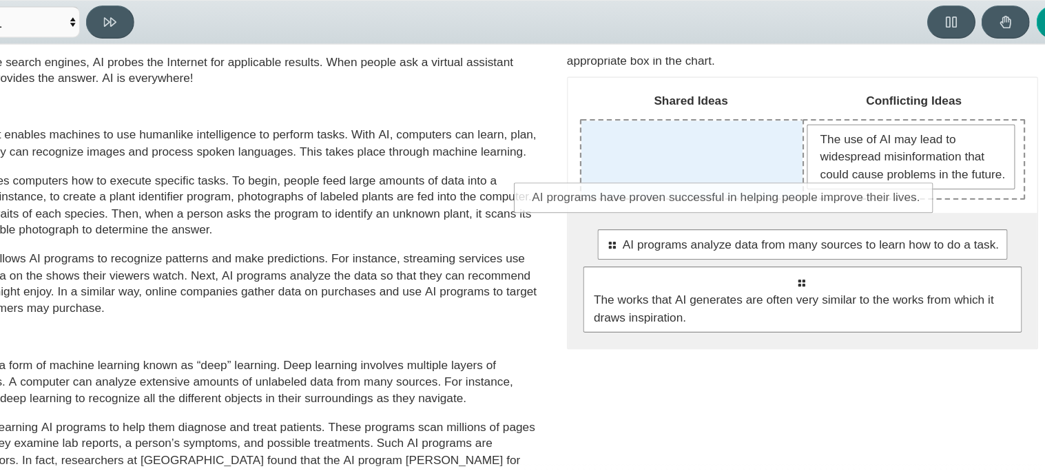
drag, startPoint x: 796, startPoint y: 275, endPoint x: 729, endPoint y: 213, distance: 91.2
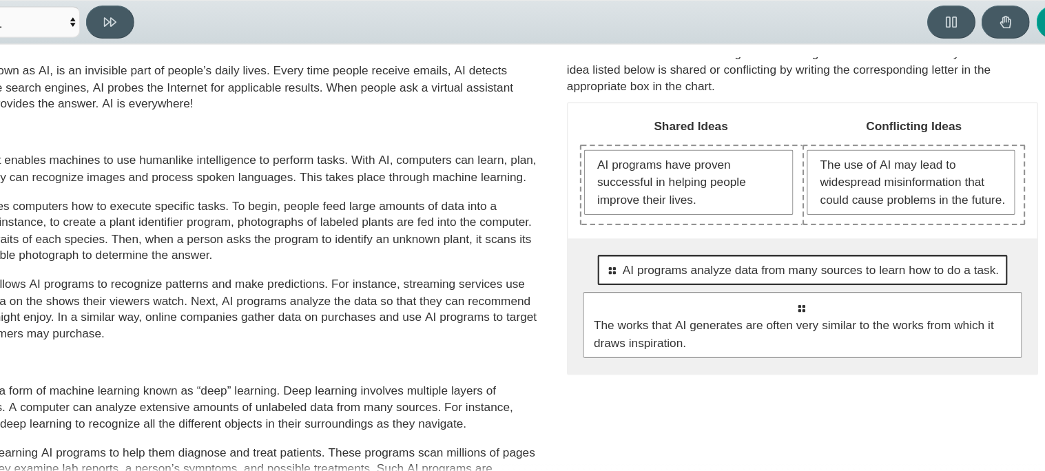
scroll to position [46, 0]
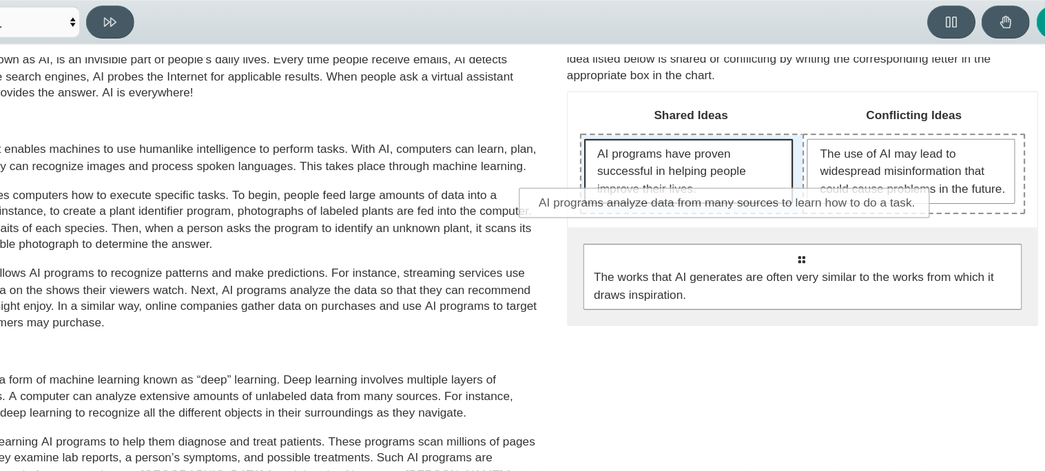
drag, startPoint x: 768, startPoint y: 281, endPoint x: 704, endPoint y: 212, distance: 94.1
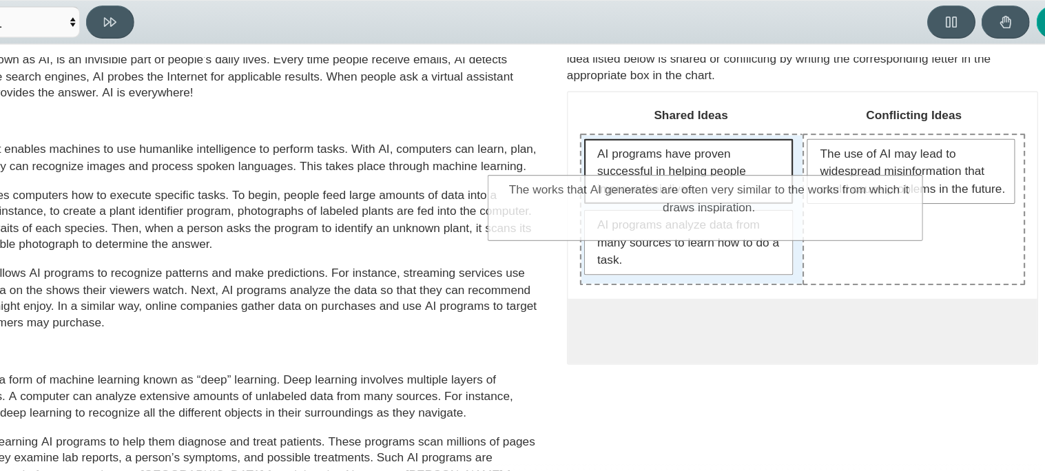
drag, startPoint x: 769, startPoint y: 310, endPoint x: 697, endPoint y: 205, distance: 127.5
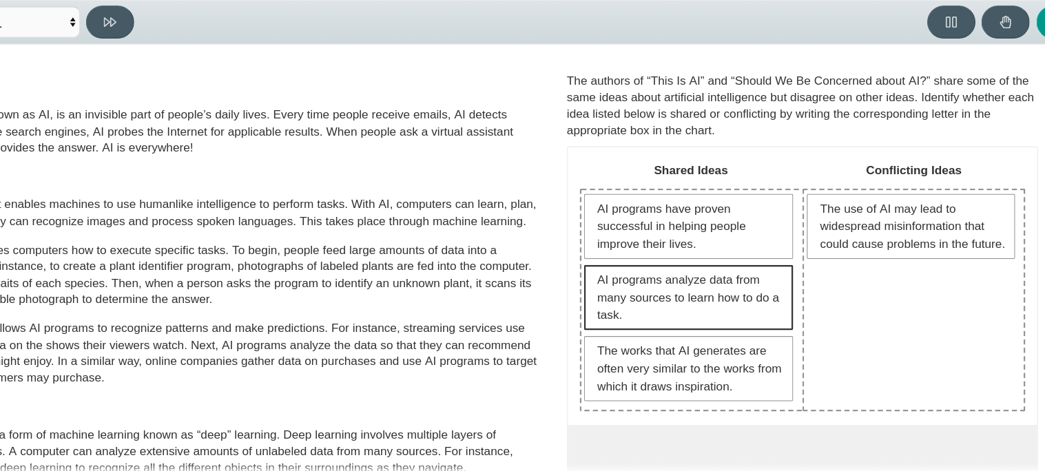
scroll to position [0, 0]
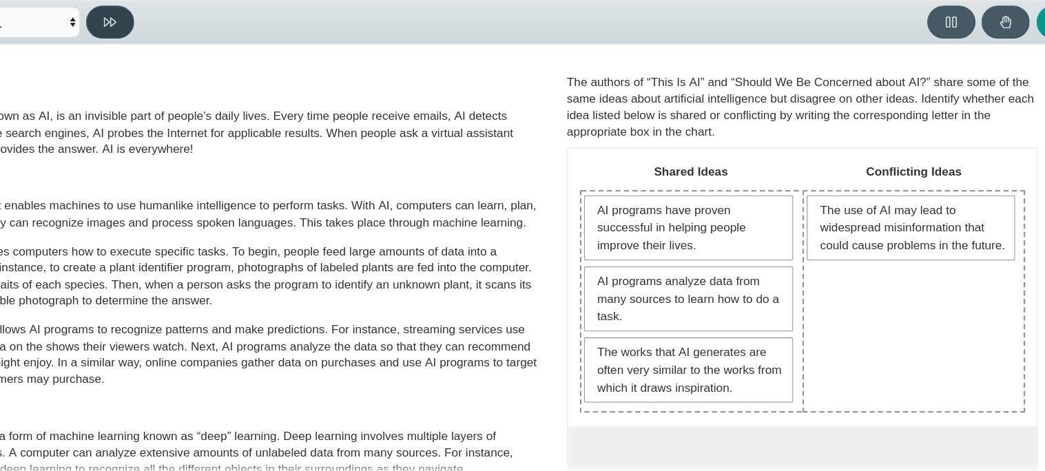
click at [218, 77] on button at bounding box center [217, 69] width 39 height 27
select select "c3effed4-44ce-4a19-bd96-1787f34e9b4c"
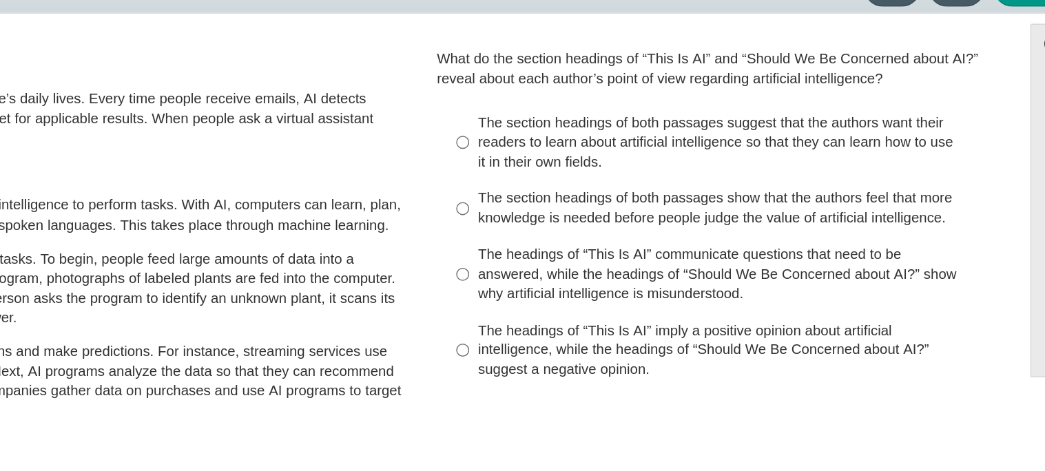
click at [699, 322] on div "The headings of “This Is AI” imply a positive opinion about artificial intellig…" at bounding box center [792, 318] width 348 height 41
click at [612, 322] on input "The headings of “This Is AI” imply a positive opinion about artificial intellig…" at bounding box center [607, 318] width 9 height 52
radio input "true"
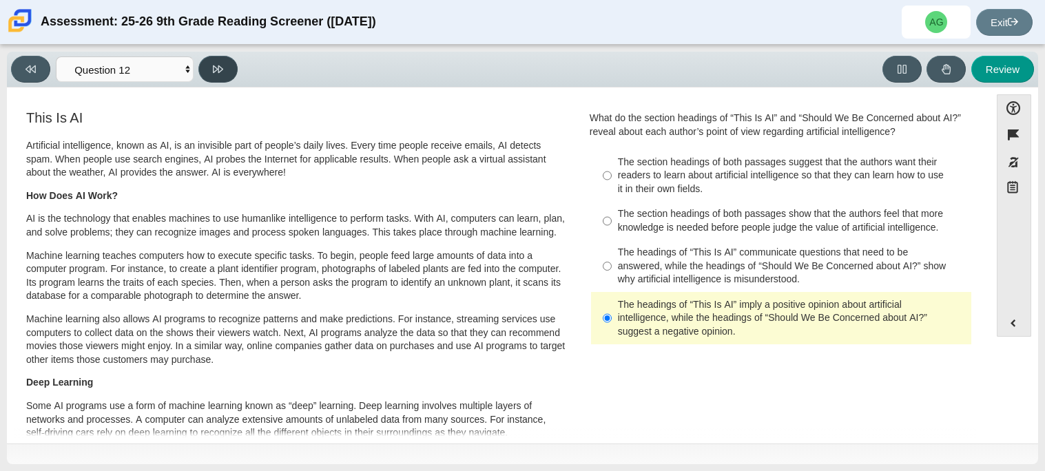
click at [216, 68] on icon at bounding box center [218, 69] width 10 height 10
select select "review"
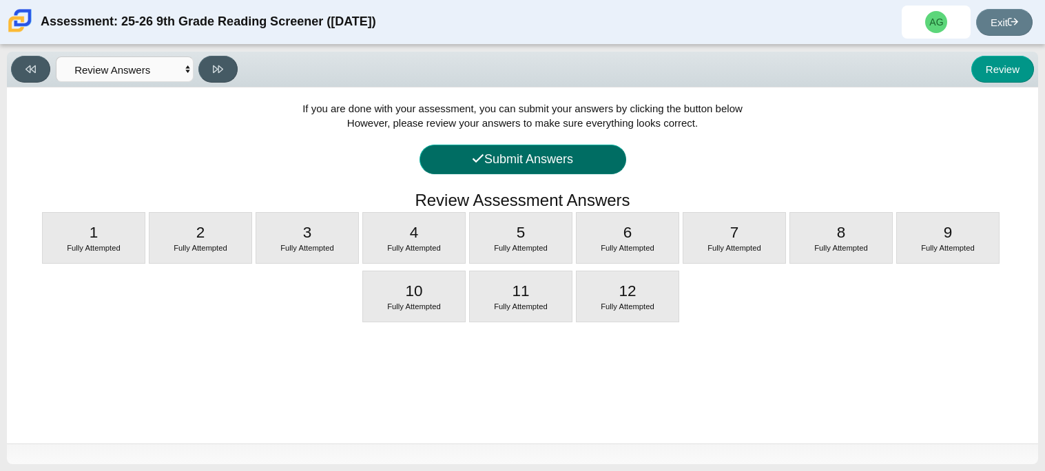
click at [574, 164] on button "Submit Answers" at bounding box center [523, 160] width 207 height 30
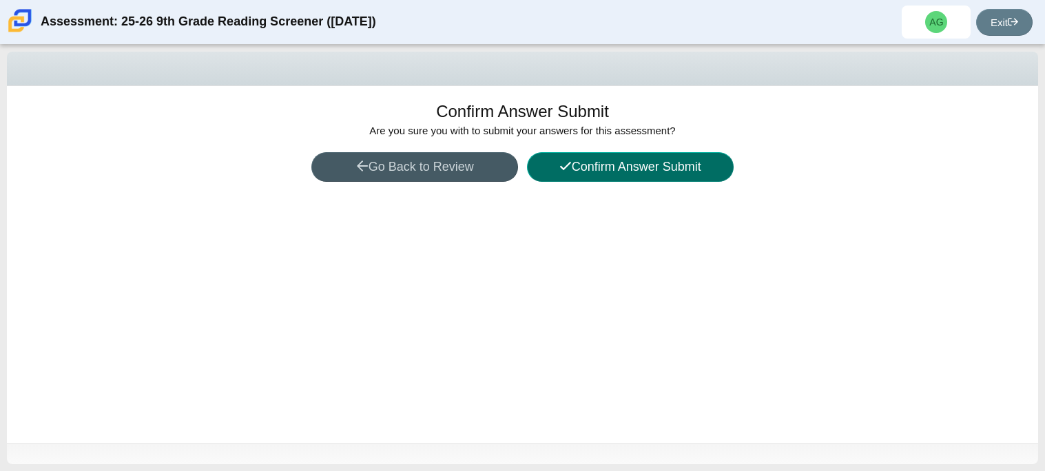
click at [587, 174] on button "Confirm Answer Submit" at bounding box center [630, 167] width 207 height 30
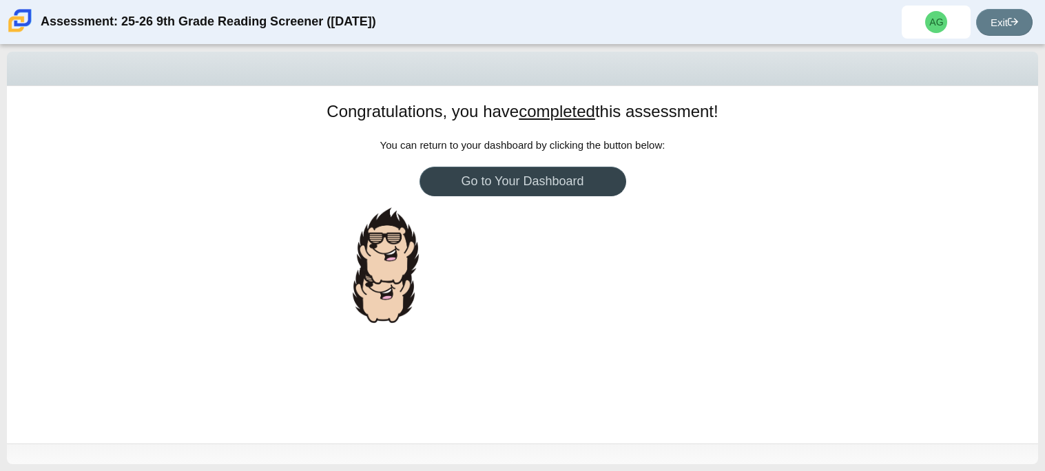
click at [588, 190] on link "Go to Your Dashboard" at bounding box center [523, 182] width 207 height 30
